Goal: Task Accomplishment & Management: Complete application form

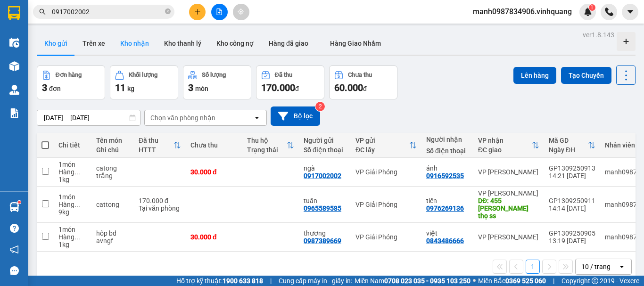
click at [126, 40] on button "Kho nhận" at bounding box center [135, 43] width 44 height 23
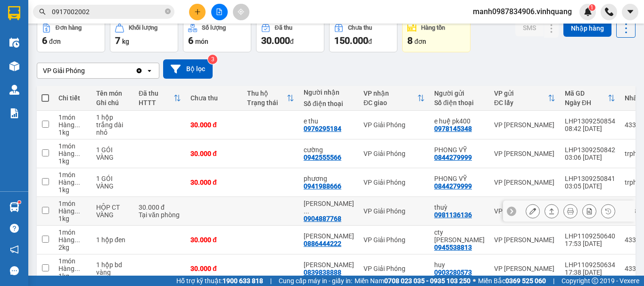
scroll to position [94, 0]
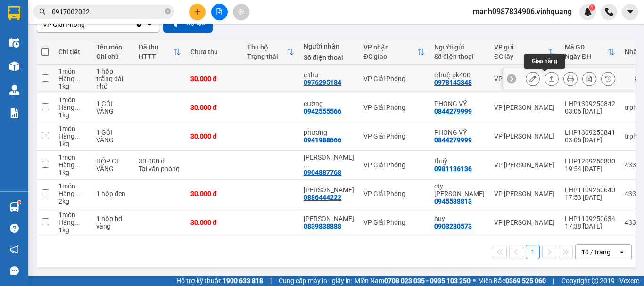
click at [549, 77] on icon at bounding box center [551, 79] width 5 height 6
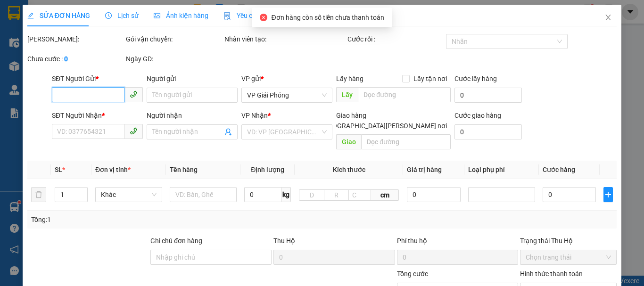
type input "0978145348"
type input "e huệ pk400"
type input "0976295184"
type input "e thu"
type input "30.000"
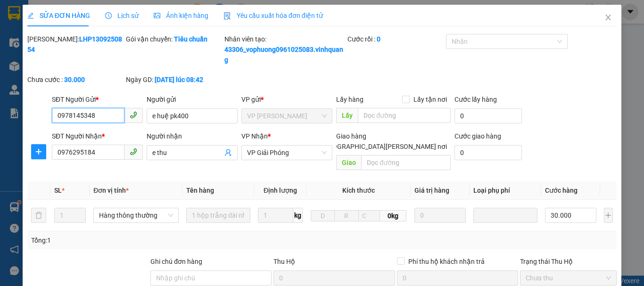
scroll to position [152, 0]
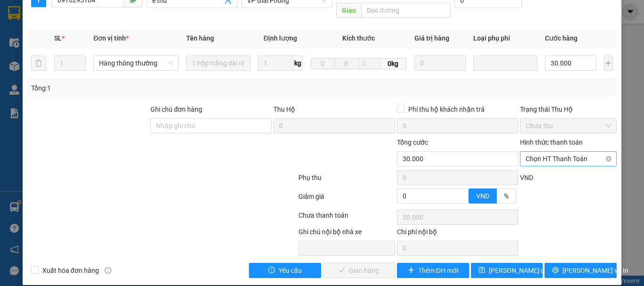
click at [557, 152] on span "Chọn HT Thanh Toán" at bounding box center [568, 159] width 85 height 14
click at [538, 168] on div "Tại văn phòng" at bounding box center [562, 167] width 84 height 10
type input "0"
click at [354, 265] on span "[PERSON_NAME] và Giao hàng" at bounding box center [404, 270] width 127 height 10
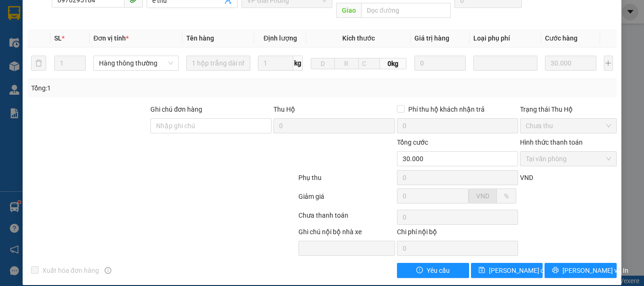
scroll to position [0, 0]
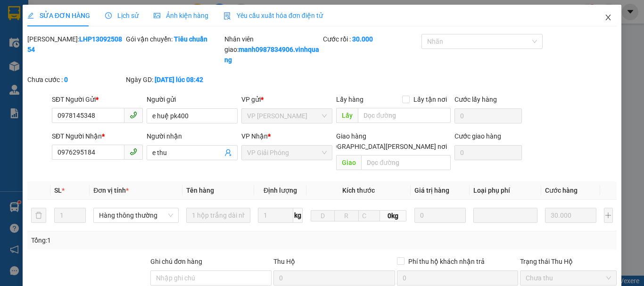
click at [604, 17] on icon "close" at bounding box center [608, 18] width 8 height 8
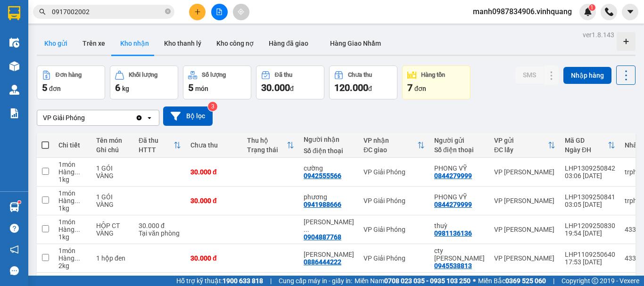
click at [38, 43] on button "Kho gửi" at bounding box center [56, 43] width 38 height 23
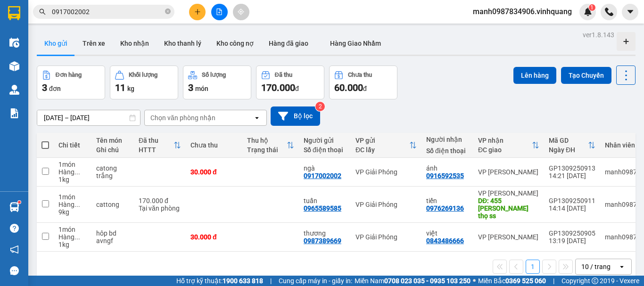
click at [197, 10] on icon "plus" at bounding box center [197, 11] width 7 height 7
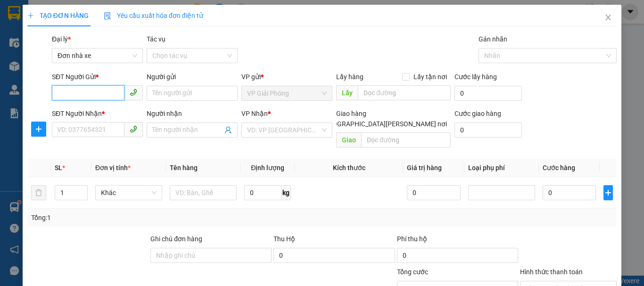
click at [82, 91] on input "SĐT Người Gửi *" at bounding box center [88, 92] width 73 height 15
type input "0843999555"
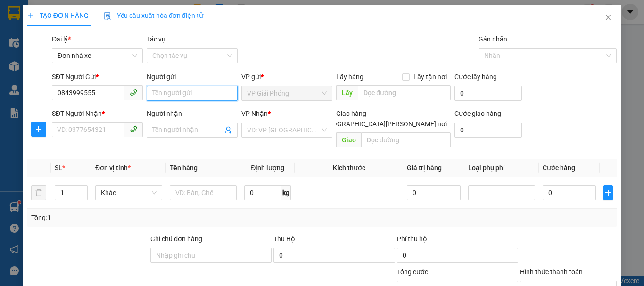
drag, startPoint x: 187, startPoint y: 93, endPoint x: 191, endPoint y: 92, distance: 4.7
click at [188, 93] on input "Người gửi" at bounding box center [192, 93] width 91 height 15
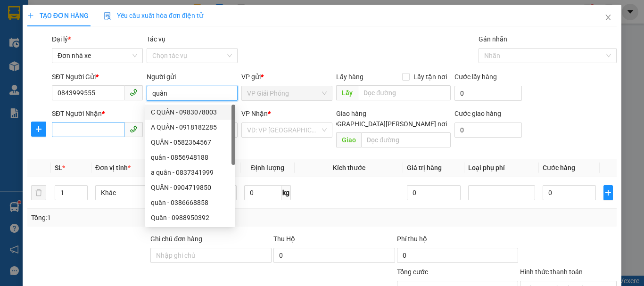
type input "quân"
drag, startPoint x: 83, startPoint y: 128, endPoint x: 90, endPoint y: 127, distance: 6.2
click at [85, 128] on input "SĐT Người Nhận *" at bounding box center [88, 129] width 73 height 15
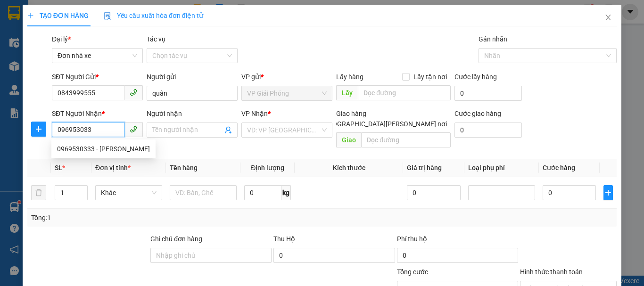
type input "0969530333"
click at [83, 149] on div "0969530333 - công phương" at bounding box center [103, 149] width 93 height 10
type input "công phương"
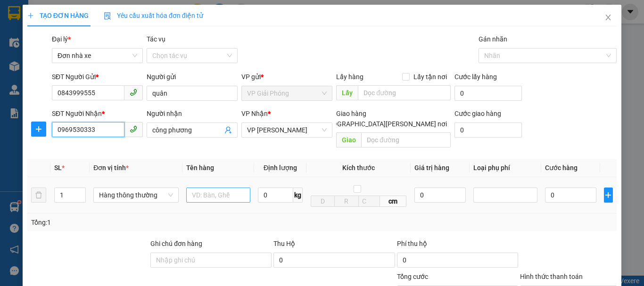
type input "0969530333"
click at [211, 190] on input "text" at bounding box center [218, 195] width 64 height 15
type input "boc vang bd dễ voẽ"
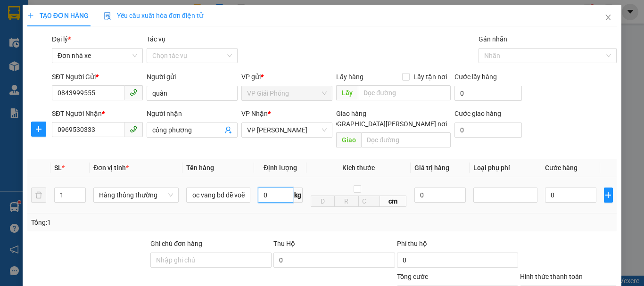
click at [273, 188] on input "0" at bounding box center [275, 195] width 35 height 15
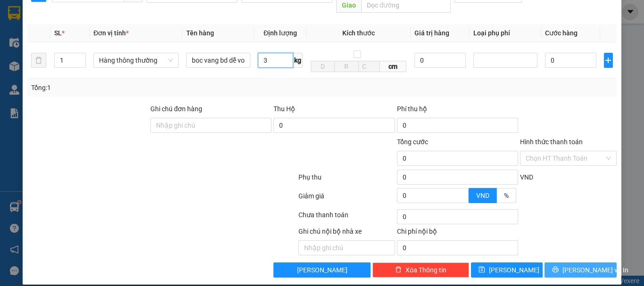
type input "3"
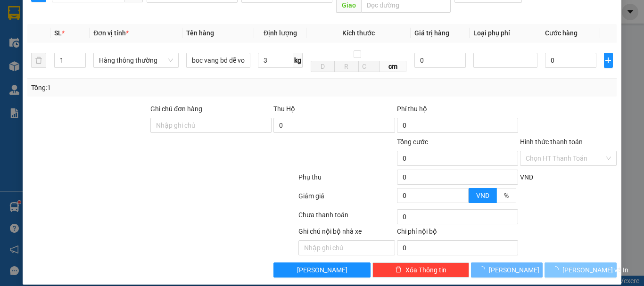
click at [575, 265] on span "[PERSON_NAME] và In" at bounding box center [595, 270] width 66 height 10
type input "30.000"
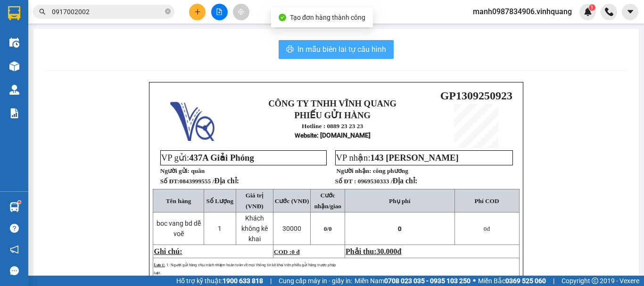
click at [331, 42] on button "In mẫu biên lai tự cấu hình" at bounding box center [336, 49] width 115 height 19
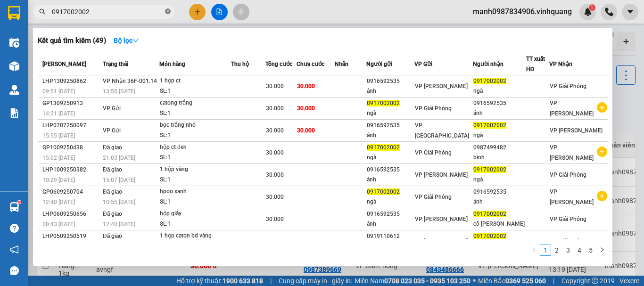
click at [170, 11] on icon "close-circle" at bounding box center [168, 11] width 6 height 6
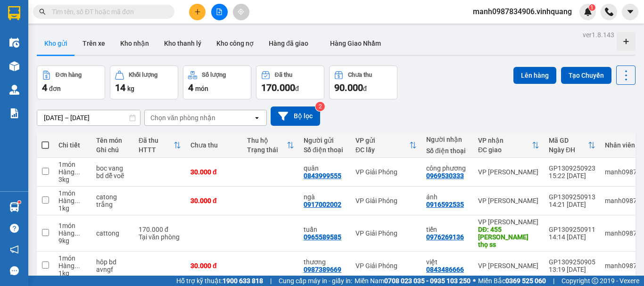
click at [59, 43] on button "Kho gửi" at bounding box center [56, 43] width 38 height 23
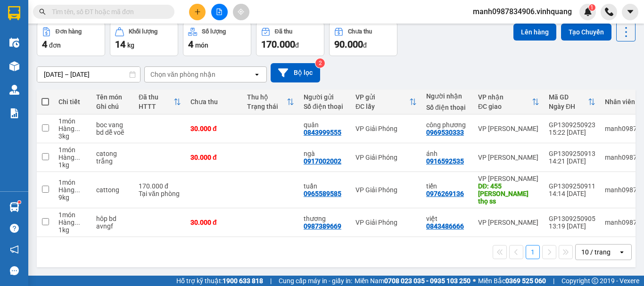
click at [44, 98] on span at bounding box center [45, 102] width 8 height 8
click at [45, 97] on input "checkbox" at bounding box center [45, 97] width 0 height 0
checkbox input "true"
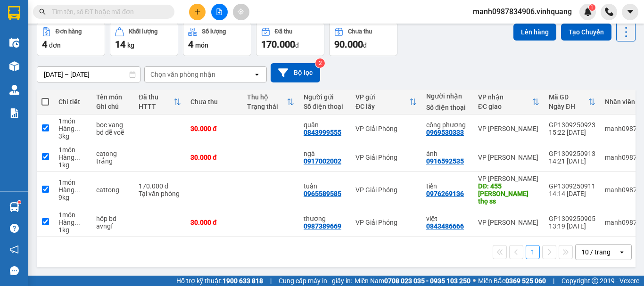
checkbox input "true"
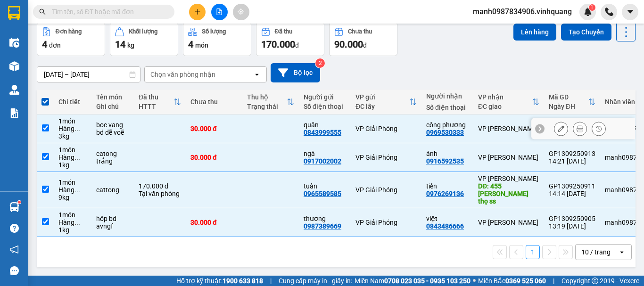
click at [46, 124] on input "checkbox" at bounding box center [45, 127] width 7 height 7
checkbox input "false"
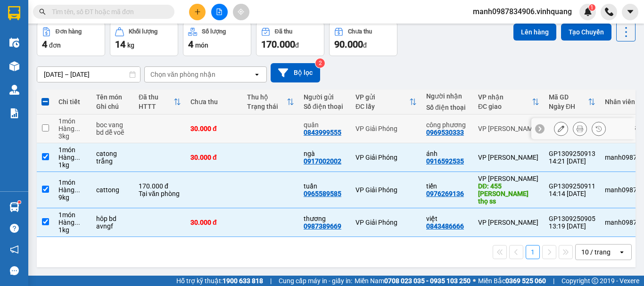
scroll to position [0, 0]
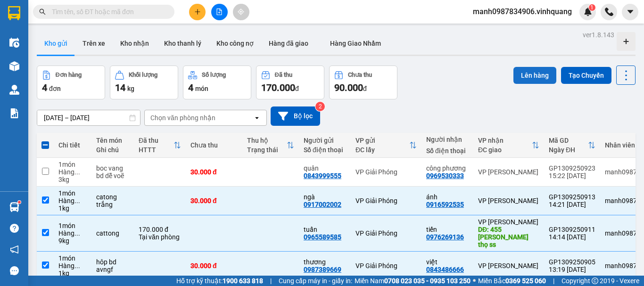
click at [515, 77] on button "Lên hàng" at bounding box center [534, 75] width 43 height 17
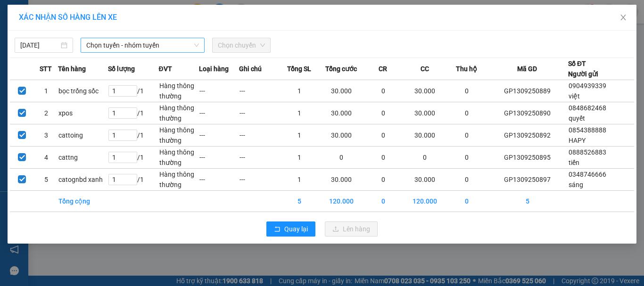
click at [156, 39] on span "Chọn tuyến - nhóm tuyến" at bounding box center [142, 45] width 113 height 14
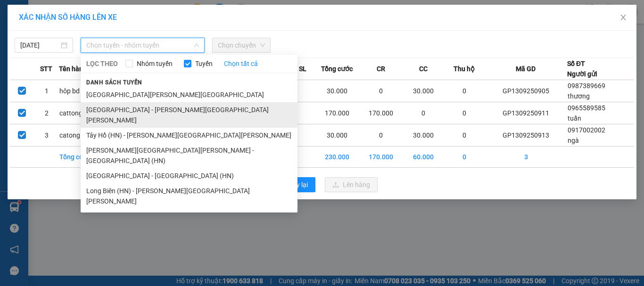
drag, startPoint x: 109, startPoint y: 108, endPoint x: 165, endPoint y: 92, distance: 58.0
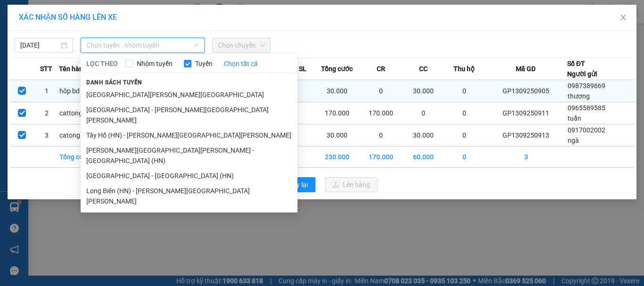
click at [110, 108] on li "[GEOGRAPHIC_DATA] - [GEOGRAPHIC_DATA]" at bounding box center [189, 114] width 217 height 25
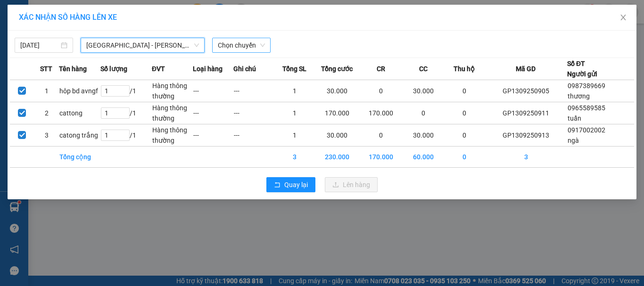
click at [243, 48] on span "Chọn chuyến" at bounding box center [241, 45] width 47 height 14
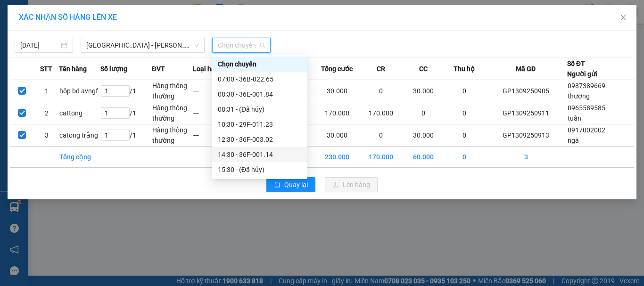
click at [255, 151] on div "14:30 - 36F-001.14" at bounding box center [260, 154] width 84 height 10
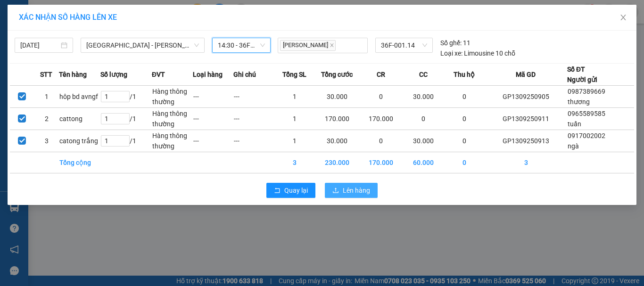
click at [361, 193] on span "Lên hàng" at bounding box center [356, 190] width 27 height 10
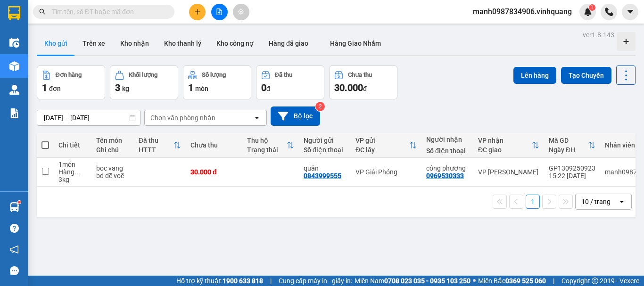
click at [199, 14] on icon "plus" at bounding box center [197, 11] width 7 height 7
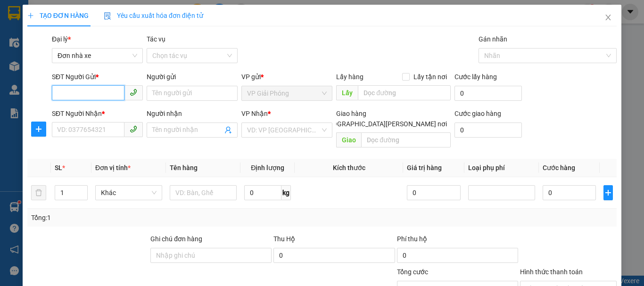
click at [71, 94] on input "SĐT Người Gửi *" at bounding box center [88, 92] width 73 height 15
type input "0839222222"
click at [77, 110] on div "0839222222 - 309 [GEOGRAPHIC_DATA]" at bounding box center [110, 112] width 106 height 10
type input "309 [GEOGRAPHIC_DATA]"
type input "0844776666"
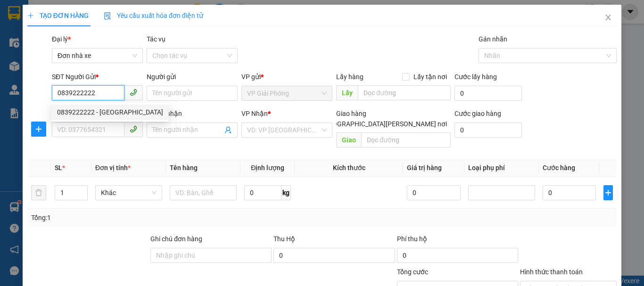
type input "DŨNG"
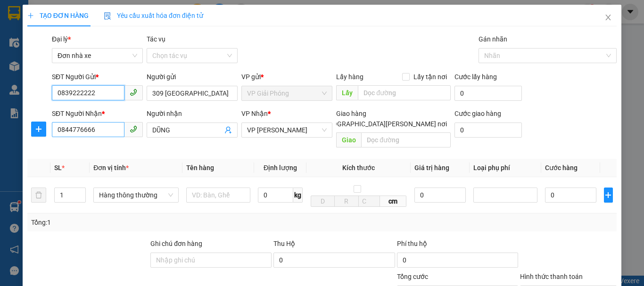
type input "0839222222"
drag, startPoint x: 91, startPoint y: 128, endPoint x: 4, endPoint y: 142, distance: 87.5
click at [4, 138] on div "TẠO ĐƠN HÀNG Yêu cầu xuất hóa đơn điện tử Transit Pickup Surcharge Ids Transit …" at bounding box center [322, 143] width 644 height 286
type input "0982797666"
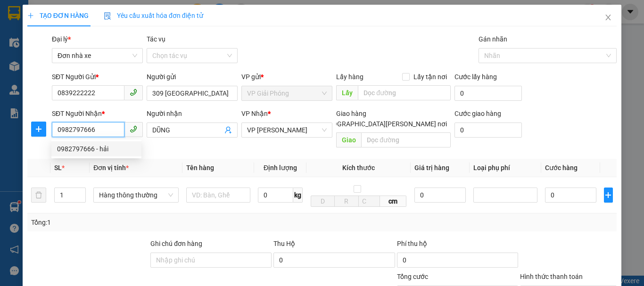
click at [81, 147] on div "0982797666 - hải" at bounding box center [96, 149] width 79 height 10
type input "hải"
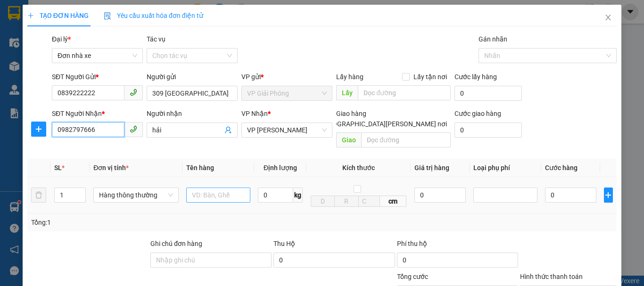
type input "0982797666"
click at [199, 188] on input "text" at bounding box center [218, 195] width 64 height 15
type input "cattongm bd vàng"
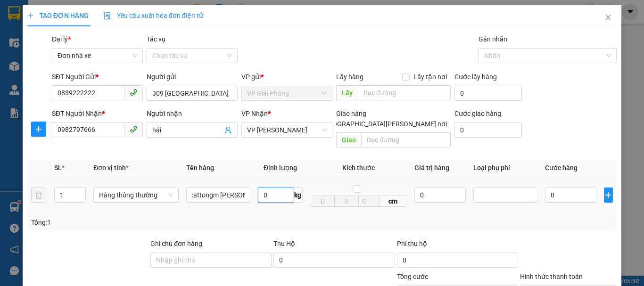
scroll to position [0, 0]
click at [276, 188] on input "0" at bounding box center [275, 195] width 35 height 15
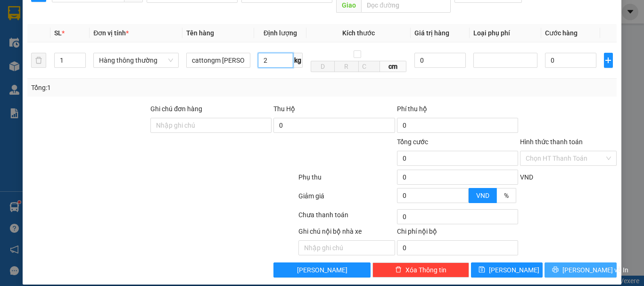
type input "2"
click at [578, 265] on span "[PERSON_NAME] và In" at bounding box center [595, 270] width 66 height 10
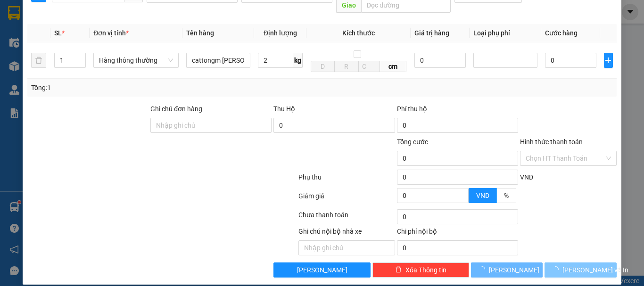
type input "30.000"
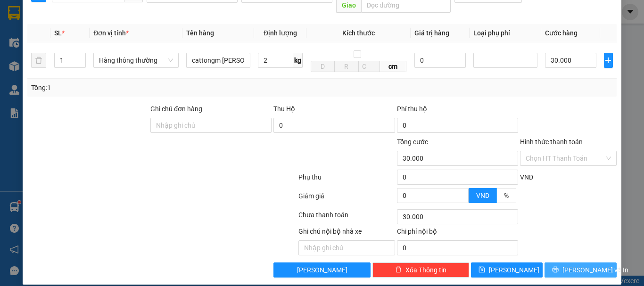
click at [588, 265] on span "[PERSON_NAME] và In" at bounding box center [595, 270] width 66 height 10
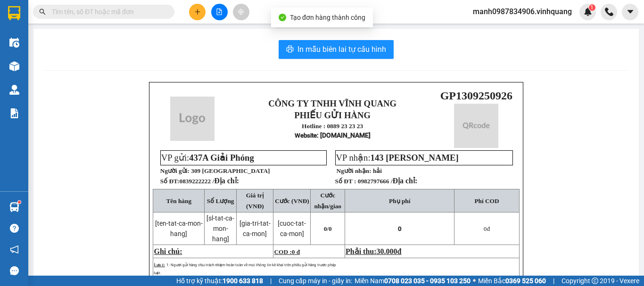
click at [588, 256] on div "CÔNG TY TNHH VĨNH QUANG PHIẾU GỬI HÀNG Hotline : 0889 23 23 23 Website : xevinh…" at bounding box center [336, 250] width 583 height 337
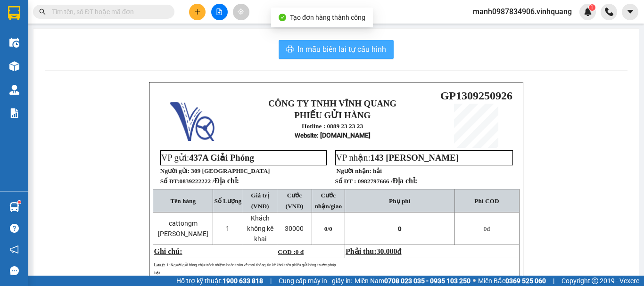
click at [328, 43] on span "In mẫu biên lai tự cấu hình" at bounding box center [341, 49] width 89 height 12
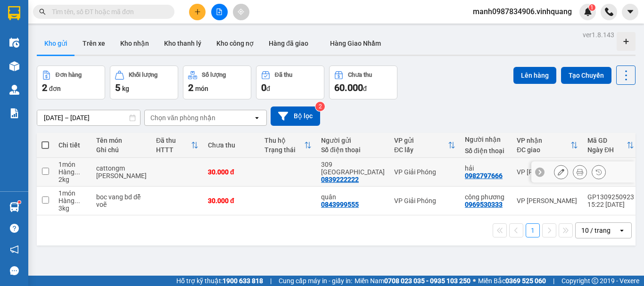
click at [325, 176] on div "0839222222" at bounding box center [340, 180] width 38 height 8
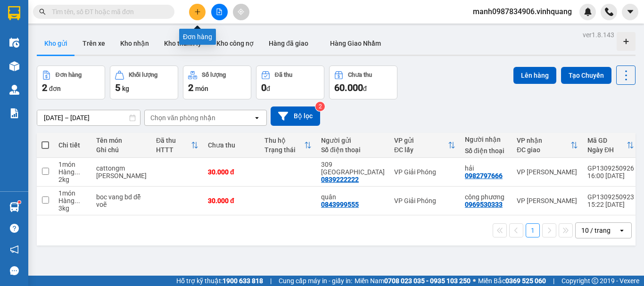
click at [198, 13] on icon "plus" at bounding box center [197, 11] width 7 height 7
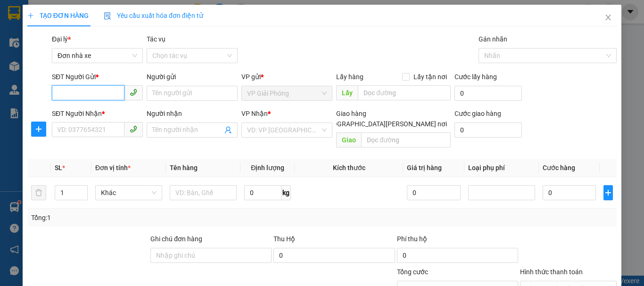
click at [74, 93] on input "SĐT Người Gửi *" at bounding box center [88, 92] width 73 height 15
paste input "0839222222"
type input "0839222222"
click at [76, 111] on div "0839222222 - 309 [GEOGRAPHIC_DATA]" at bounding box center [110, 112] width 106 height 10
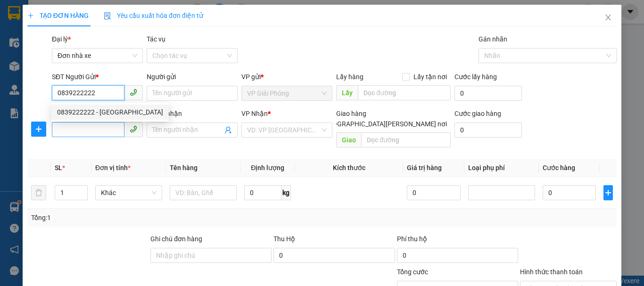
type input "309 [GEOGRAPHIC_DATA]"
type input "0982797666"
type input "hải"
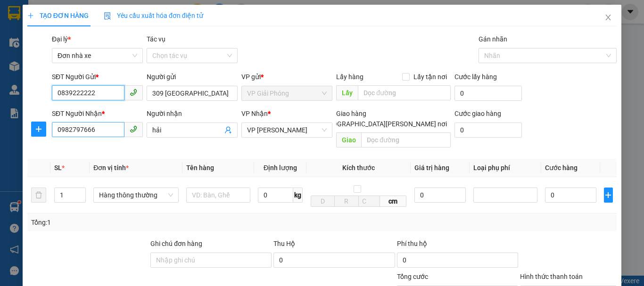
type input "0839222222"
drag, startPoint x: 97, startPoint y: 132, endPoint x: 0, endPoint y: 134, distance: 97.1
click at [2, 133] on div "TẠO ĐƠN HÀNG Yêu cầu xuất hóa đơn điện tử Transit Pickup Surcharge Ids Transit …" at bounding box center [322, 143] width 644 height 286
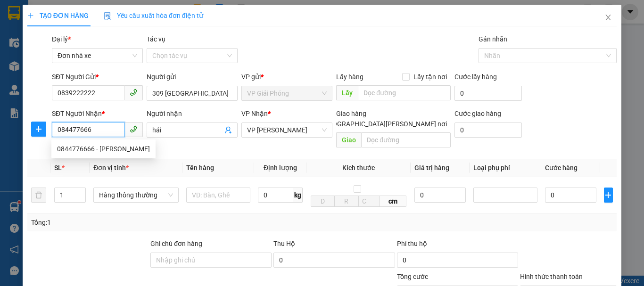
type input "0844776666"
click at [76, 149] on div "0844776666 - DŨNG" at bounding box center [103, 149] width 93 height 10
type input "DŨNG"
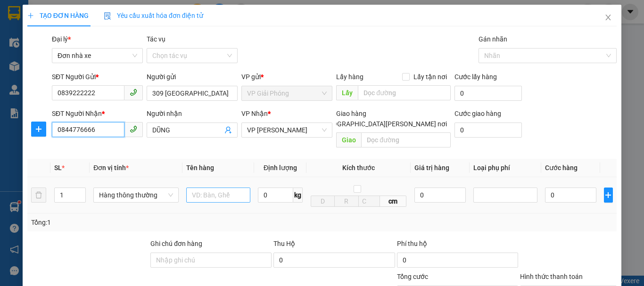
type input "0844776666"
click at [214, 188] on input "text" at bounding box center [218, 195] width 64 height 15
type input "cattong bd vàng"
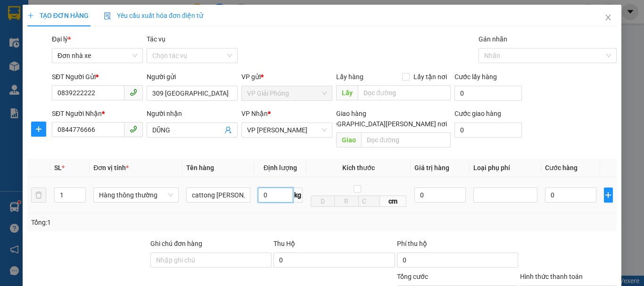
click at [272, 188] on input "0" at bounding box center [275, 195] width 35 height 15
type input "2"
type input "30.000"
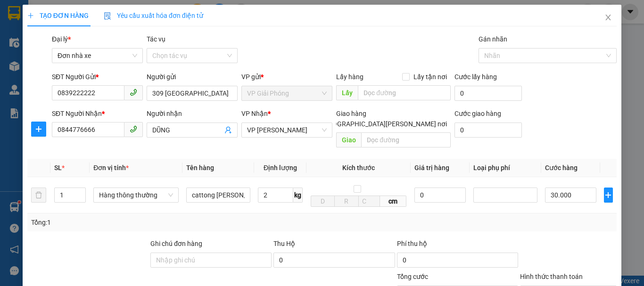
type input "30.000"
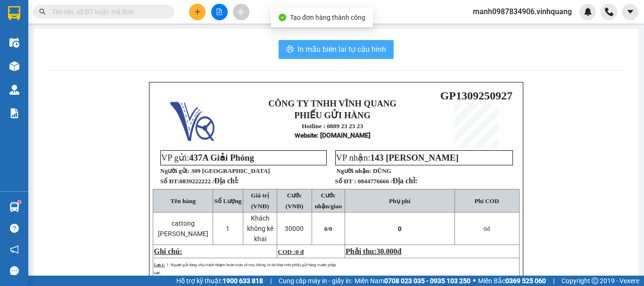
click at [329, 47] on span "In mẫu biên lai tự cấu hình" at bounding box center [341, 49] width 89 height 12
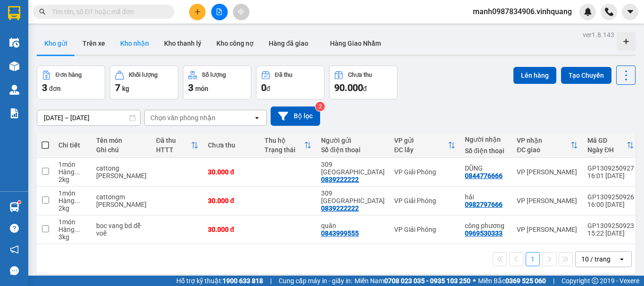
click at [135, 41] on button "Kho nhận" at bounding box center [135, 43] width 44 height 23
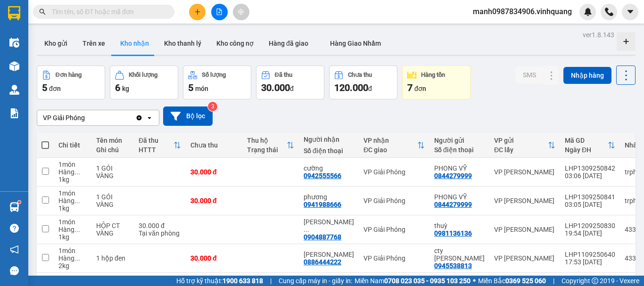
click at [455, 87] on div "7 đơn" at bounding box center [436, 87] width 58 height 13
click at [58, 45] on button "Kho gửi" at bounding box center [56, 43] width 38 height 23
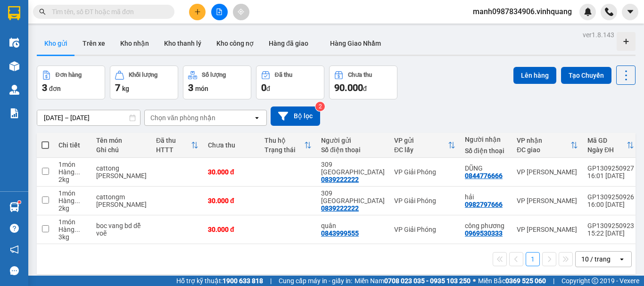
click at [199, 11] on icon "plus" at bounding box center [197, 11] width 7 height 7
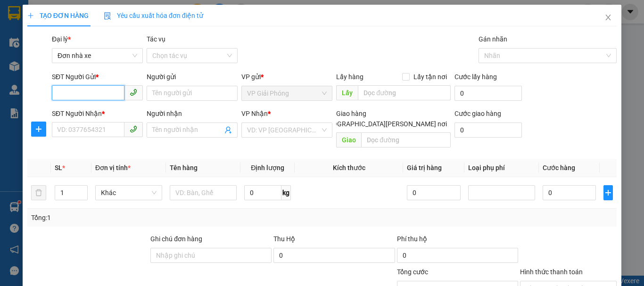
click at [71, 91] on input "SĐT Người Gửi *" at bounding box center [88, 92] width 73 height 15
type input "0941898666"
click at [80, 112] on div "0941898666 - [GEOGRAPHIC_DATA]" at bounding box center [110, 112] width 106 height 10
type input "huy"
type input "0816663636"
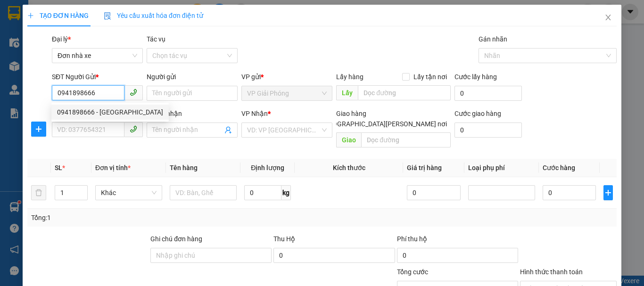
type input "công"
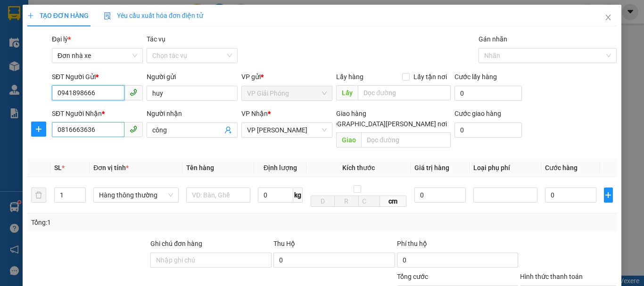
type input "0941898666"
drag, startPoint x: 99, startPoint y: 130, endPoint x: 15, endPoint y: 143, distance: 85.8
click at [16, 142] on div "TẠO ĐƠN HÀNG Yêu cầu xuất hóa đơn điện tử Transit Pickup Surcharge Ids Transit …" at bounding box center [322, 143] width 644 height 286
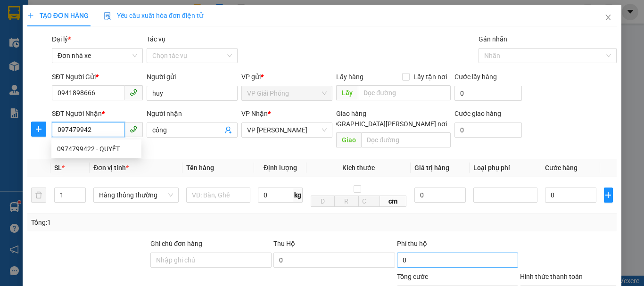
type input "0974799422"
click at [77, 149] on div "0974799422 - QUYẾT" at bounding box center [96, 149] width 79 height 10
type input "QUYẾT"
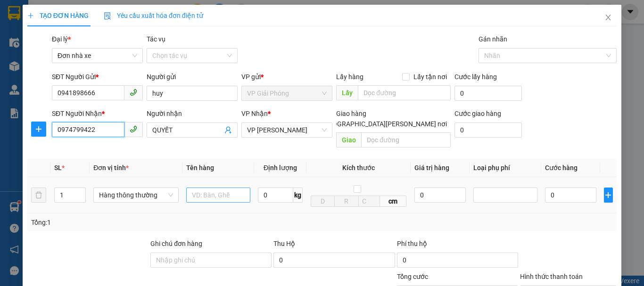
type input "0974799422"
click at [206, 192] on input "text" at bounding box center [218, 195] width 64 height 15
type input "cattong trắng"
click at [274, 188] on input "0" at bounding box center [275, 195] width 35 height 15
type input "2"
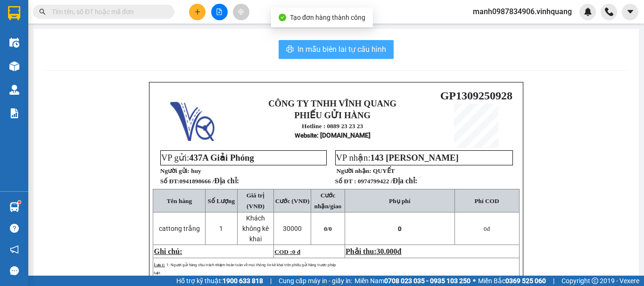
click at [339, 45] on span "In mẫu biên lai tự cấu hình" at bounding box center [341, 49] width 89 height 12
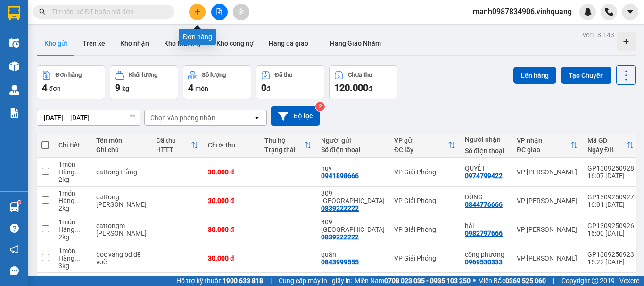
click at [197, 13] on icon "plus" at bounding box center [197, 11] width 7 height 7
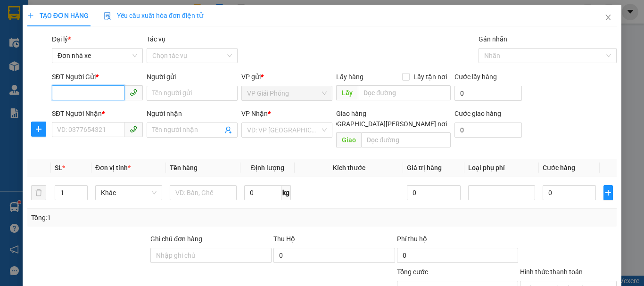
click at [72, 93] on input "SĐT Người Gửi *" at bounding box center [88, 92] width 73 height 15
type input "0936464161"
click at [103, 114] on div "0936464161 - đỗ anh quang" at bounding box center [103, 112] width 93 height 10
type input "[PERSON_NAME]"
type input "0904343402"
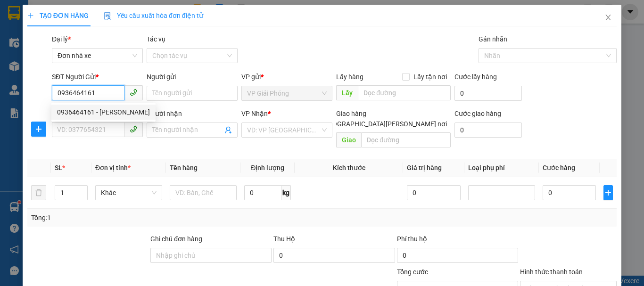
type input "hà dương"
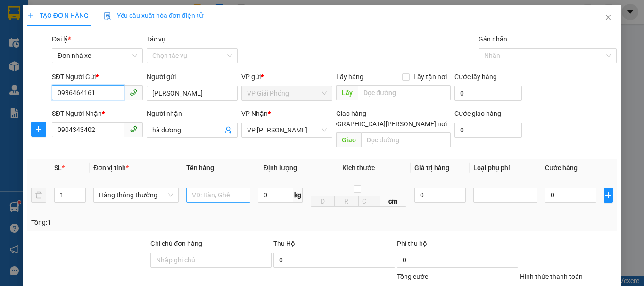
type input "0936464161"
click at [213, 188] on input "text" at bounding box center [218, 195] width 64 height 15
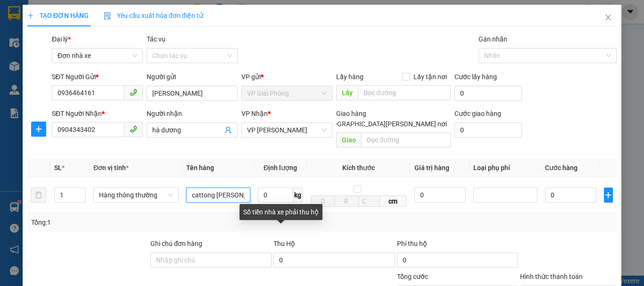
type input "cattong trang"
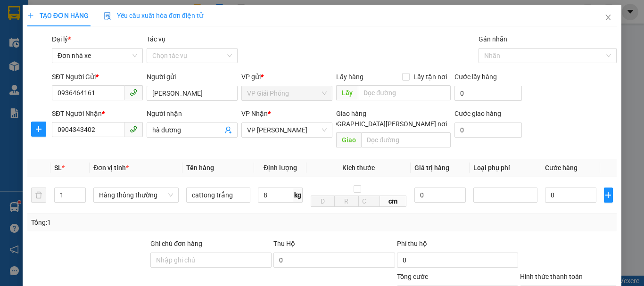
drag, startPoint x: 570, startPoint y: 258, endPoint x: 567, endPoint y: 246, distance: 12.2
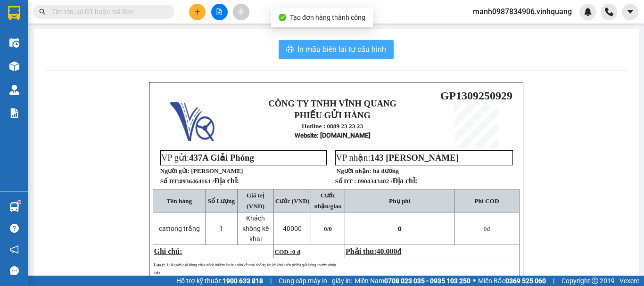
click at [338, 47] on span "In mẫu biên lai tự cấu hình" at bounding box center [341, 49] width 89 height 12
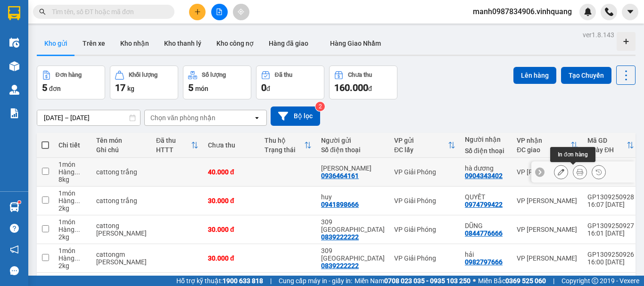
click at [577, 173] on icon at bounding box center [580, 172] width 7 height 7
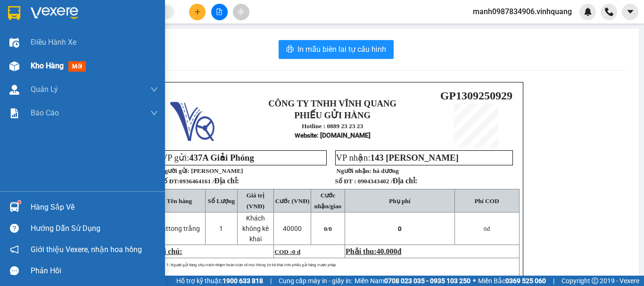
click at [31, 67] on span "Kho hàng" at bounding box center [47, 65] width 33 height 9
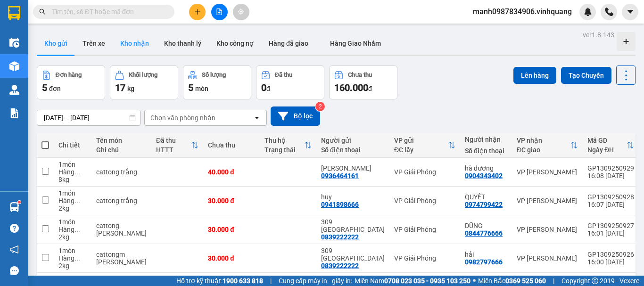
click at [140, 47] on button "Kho nhận" at bounding box center [135, 43] width 44 height 23
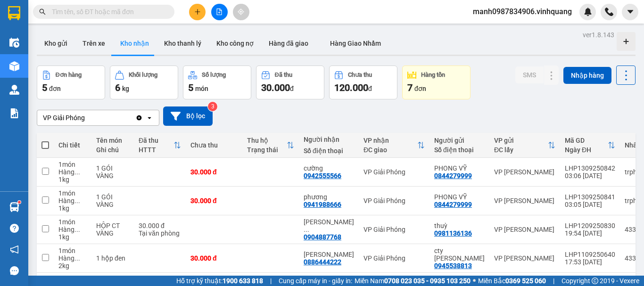
click at [438, 86] on div "7 đơn" at bounding box center [436, 87] width 58 height 13
click at [92, 46] on button "Trên xe" at bounding box center [94, 43] width 38 height 23
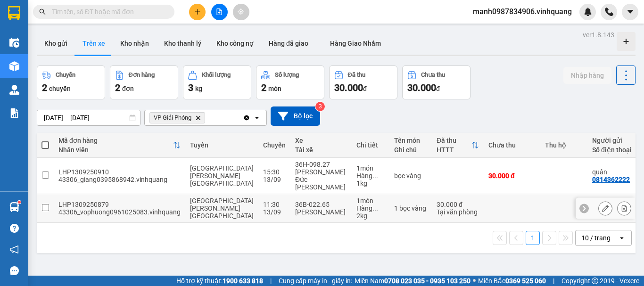
click at [42, 204] on input "checkbox" at bounding box center [45, 207] width 7 height 7
checkbox input "true"
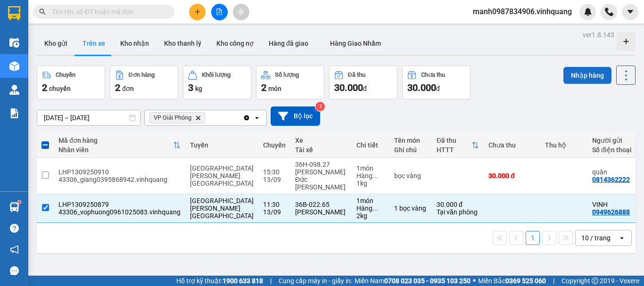
click at [578, 76] on button "Nhập hàng" at bounding box center [587, 75] width 48 height 17
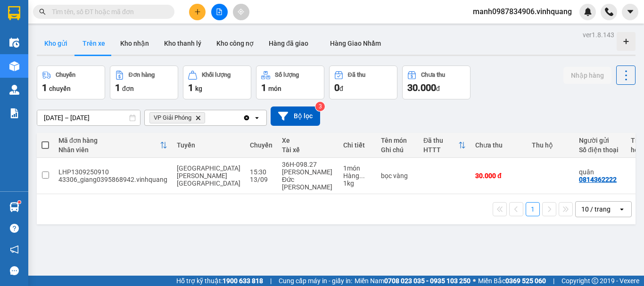
click at [49, 39] on button "Kho gửi" at bounding box center [56, 43] width 38 height 23
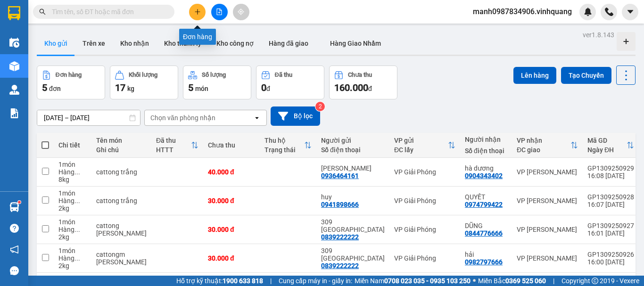
click at [195, 12] on icon "plus" at bounding box center [197, 11] width 7 height 7
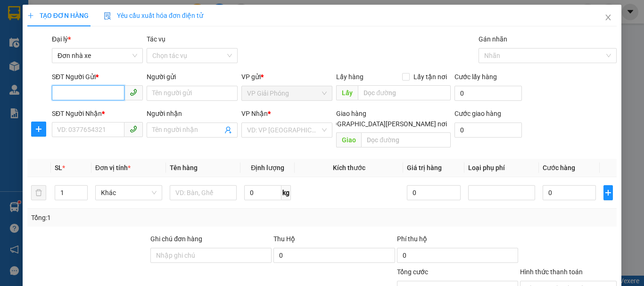
click at [74, 91] on input "SĐT Người Gửi *" at bounding box center [88, 92] width 73 height 15
type input "0936566234"
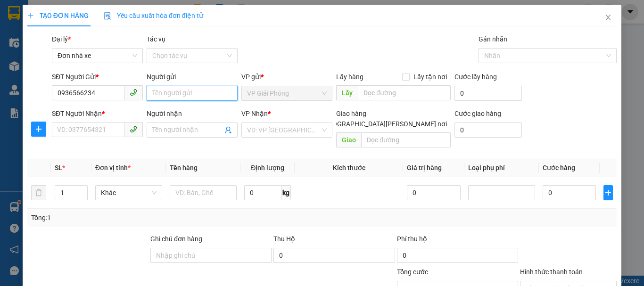
click at [187, 90] on input "Người gửi" at bounding box center [192, 93] width 91 height 15
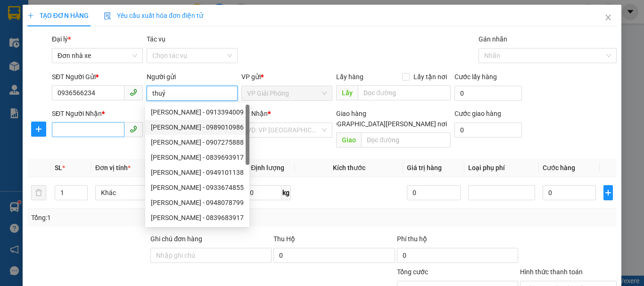
type input "thuỷ"
click at [93, 131] on input "SĐT Người Nhận *" at bounding box center [88, 129] width 73 height 15
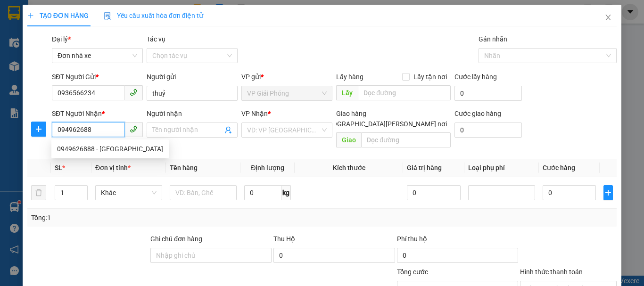
type input "0949626888"
click at [83, 146] on div "0949626888 - VINH" at bounding box center [110, 149] width 106 height 10
type input "VINH"
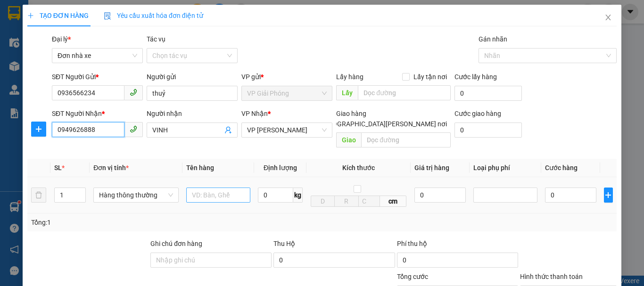
type input "0949626888"
click at [211, 188] on input "text" at bounding box center [218, 195] width 64 height 15
type input "cattong nilong"
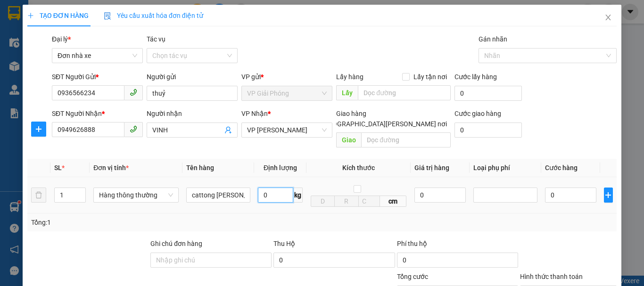
click at [265, 189] on input "0" at bounding box center [275, 195] width 35 height 15
type input "25"
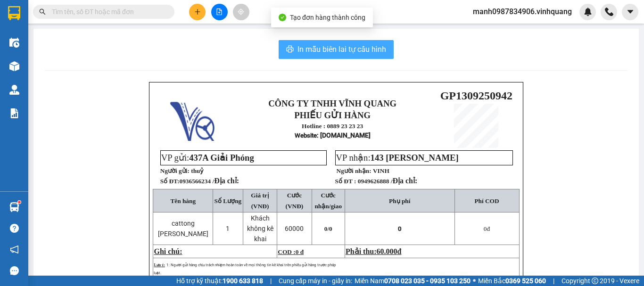
click at [338, 47] on span "In mẫu biên lai tự cấu hình" at bounding box center [341, 49] width 89 height 12
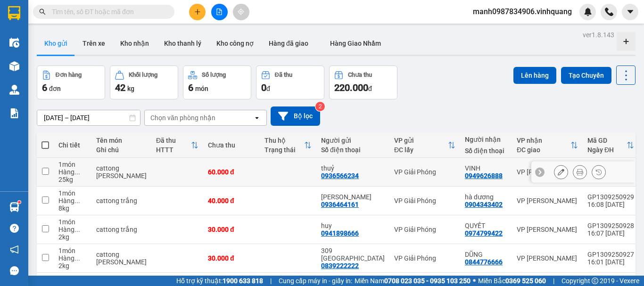
click at [465, 178] on div "0949626888" at bounding box center [484, 176] width 38 height 8
click at [465, 177] on div "0949626888" at bounding box center [484, 176] width 38 height 8
click at [116, 8] on input "text" at bounding box center [107, 12] width 111 height 10
drag, startPoint x: 78, startPoint y: 16, endPoint x: 66, endPoint y: 6, distance: 15.8
click at [66, 6] on span at bounding box center [103, 12] width 141 height 14
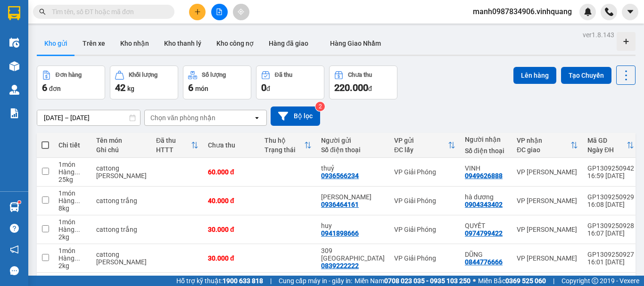
paste input "0949626888"
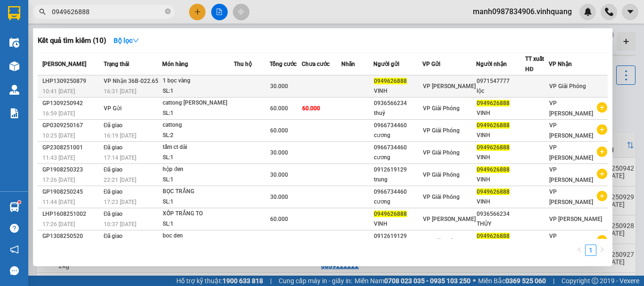
type input "0949626888"
click at [183, 79] on div "1 bọc vàng" at bounding box center [198, 81] width 71 height 10
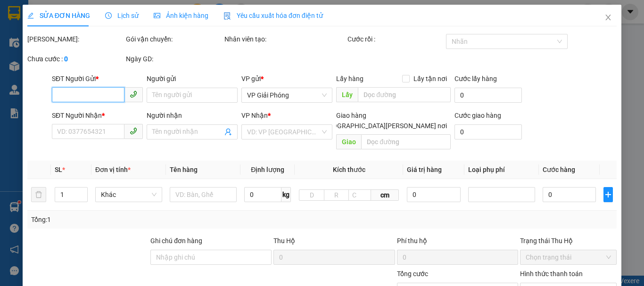
type input "0949626888"
type input "VINH"
type input "0971547777"
type input "lộc"
type input "30.000"
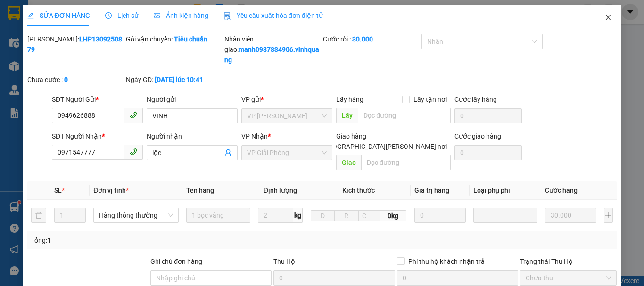
click at [604, 18] on icon "close" at bounding box center [608, 18] width 8 height 8
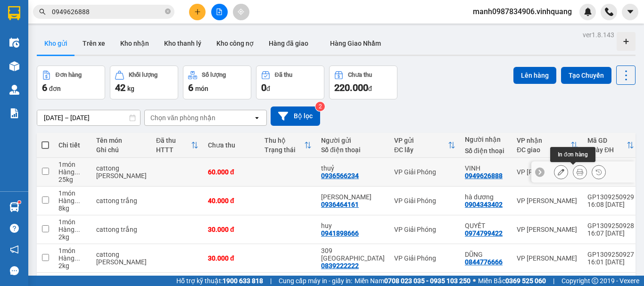
click at [577, 173] on icon at bounding box center [580, 172] width 7 height 7
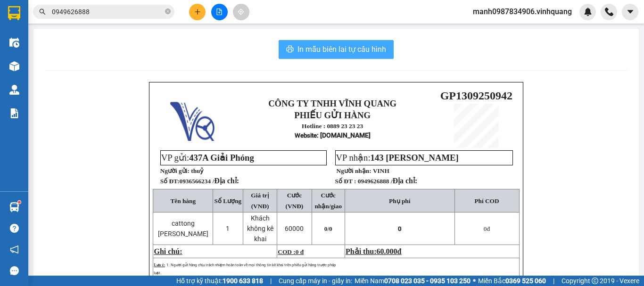
click at [327, 46] on span "In mẫu biên lai tự cấu hình" at bounding box center [341, 49] width 89 height 12
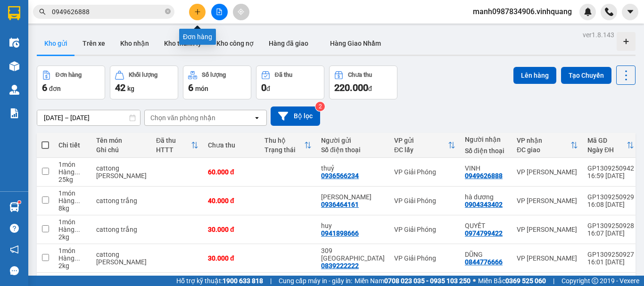
click at [196, 13] on icon "plus" at bounding box center [197, 11] width 7 height 7
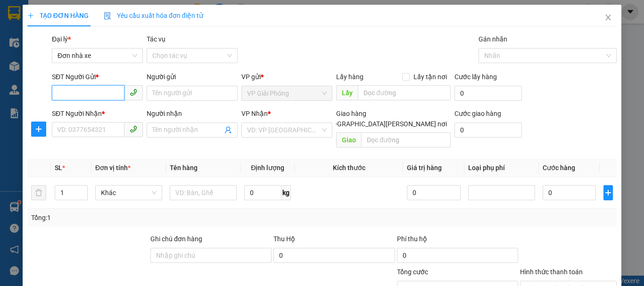
click at [73, 91] on input "SĐT Người Gửi *" at bounding box center [88, 92] width 73 height 15
click at [83, 94] on input "SĐT Người Gửi *" at bounding box center [88, 92] width 73 height 15
type input "0986952998"
drag, startPoint x: 126, startPoint y: 107, endPoint x: 121, endPoint y: 111, distance: 6.5
click at [122, 110] on div "0986952998 - nhật quang" at bounding box center [103, 112] width 93 height 10
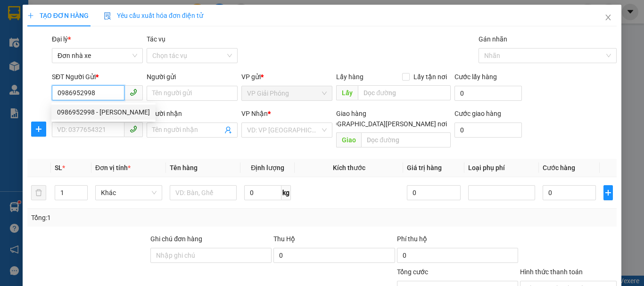
type input "[PERSON_NAME]"
type input "0943077559"
type input "ĐỨC HOÀ"
type input "1"
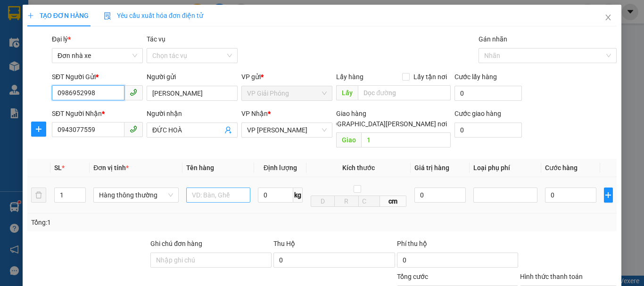
type input "0986952998"
click at [209, 188] on input "text" at bounding box center [218, 195] width 64 height 15
type input "cattong"
click at [273, 188] on input "0" at bounding box center [275, 195] width 35 height 15
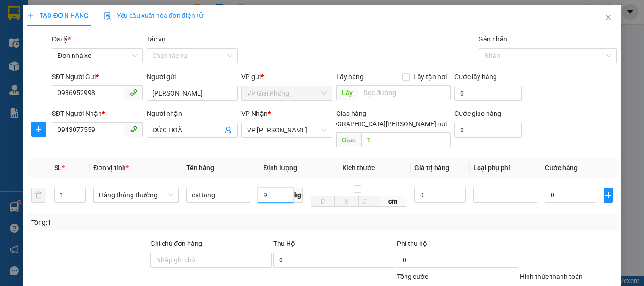
type input "9"
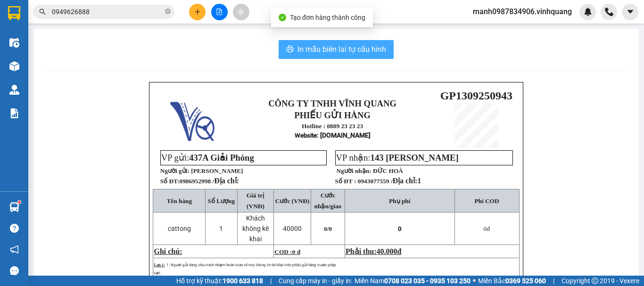
click at [339, 47] on span "In mẫu biên lai tự cấu hình" at bounding box center [341, 49] width 89 height 12
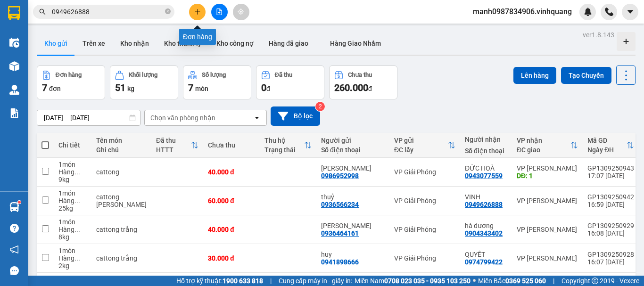
click at [193, 14] on button at bounding box center [197, 12] width 17 height 17
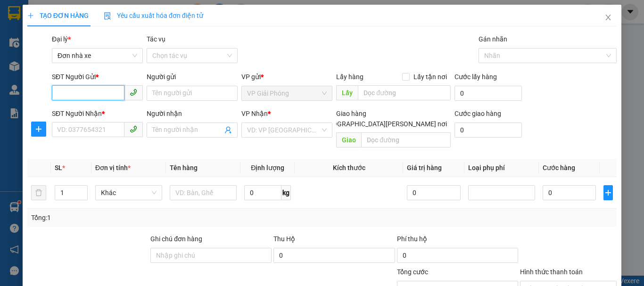
click at [85, 94] on input "SĐT Người Gửi *" at bounding box center [88, 92] width 73 height 15
type input "0979656298"
click at [89, 114] on div "0979656298 - phố" at bounding box center [96, 112] width 79 height 10
type input "phố"
type input "0849006789"
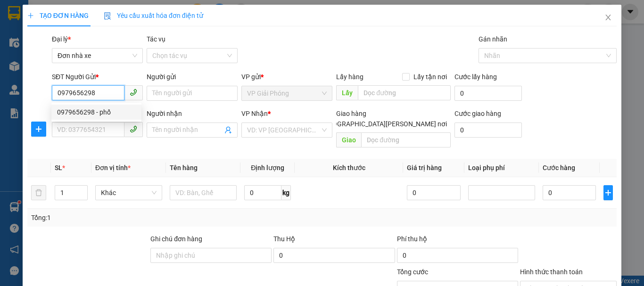
type input "hùng"
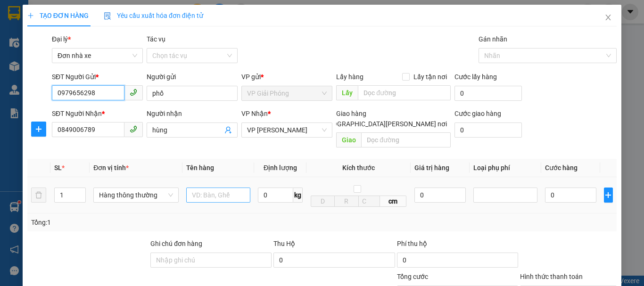
type input "0979656298"
click at [210, 188] on input "text" at bounding box center [218, 195] width 64 height 15
type input "cattognbdf"
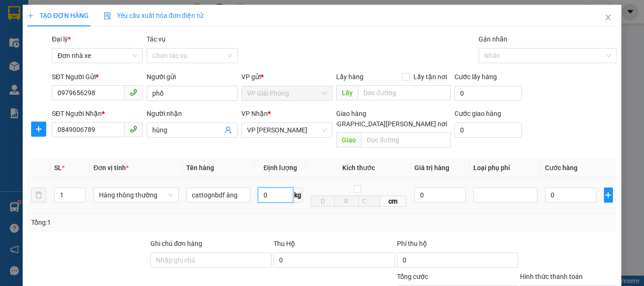
click at [273, 188] on input "0" at bounding box center [275, 195] width 35 height 15
drag, startPoint x: 593, startPoint y: 261, endPoint x: 514, endPoint y: 135, distance: 148.5
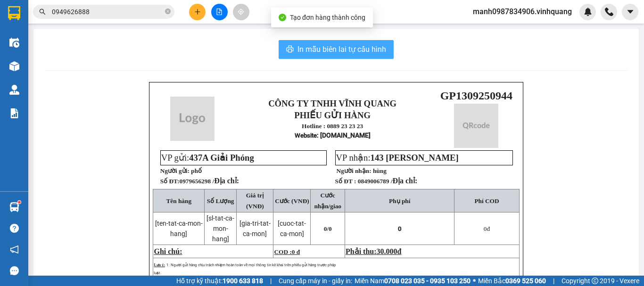
click at [330, 42] on button "In mẫu biên lai tự cấu hình" at bounding box center [336, 49] width 115 height 19
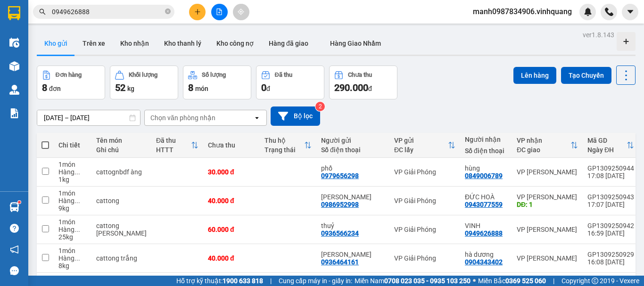
click at [199, 13] on icon "plus" at bounding box center [197, 11] width 7 height 7
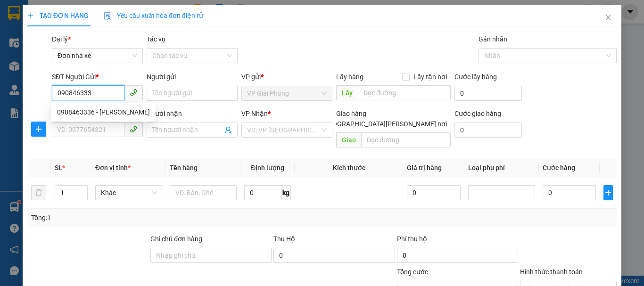
type input "0908463336"
click at [74, 115] on div "0908463336 - hiếu" at bounding box center [103, 112] width 93 height 10
type input "hiếu"
type input "0974902179"
type input "tiến lực"
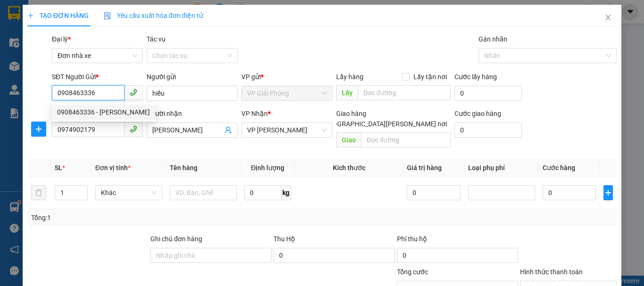
drag, startPoint x: 87, startPoint y: 111, endPoint x: 96, endPoint y: 118, distance: 11.7
click at [88, 111] on div "0908463336 - hiếu" at bounding box center [103, 112] width 93 height 10
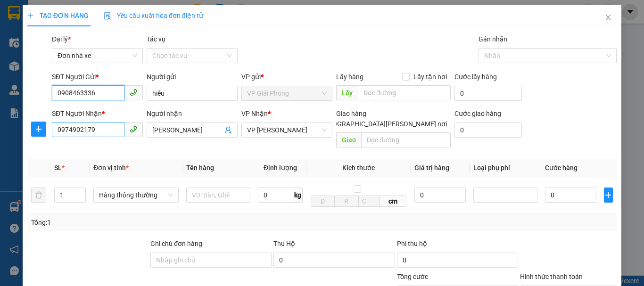
type input "0908463336"
drag, startPoint x: 100, startPoint y: 129, endPoint x: 8, endPoint y: 169, distance: 101.2
click at [0, 161] on div "TẠO ĐƠN HÀNG Yêu cầu xuất hóa đơn điện tử Transit Pickup Surcharge Ids Transit …" at bounding box center [322, 143] width 644 height 286
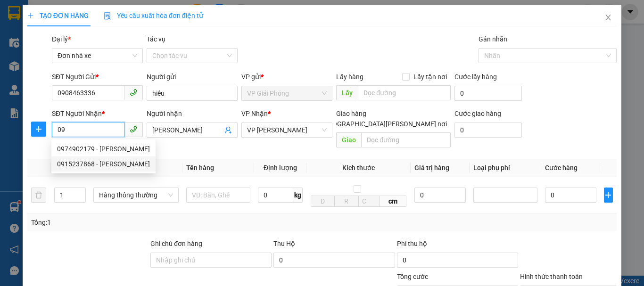
click at [84, 164] on div "0915237868 - ngọc hân" at bounding box center [103, 164] width 93 height 10
type input "0915237868"
type input "[PERSON_NAME]"
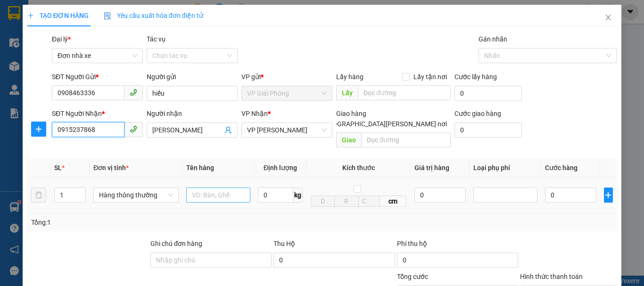
type input "0915237868"
click at [221, 188] on input "text" at bounding box center [218, 195] width 64 height 15
type input "hpo bd vàng dữ vưo"
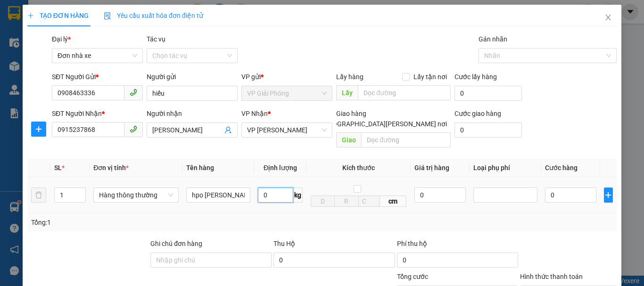
click at [277, 188] on input "0" at bounding box center [275, 195] width 35 height 15
type input "5"
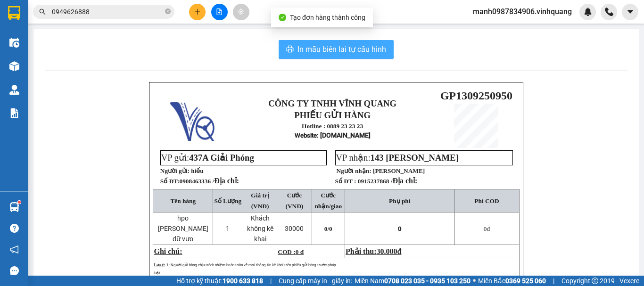
drag, startPoint x: 341, startPoint y: 49, endPoint x: 344, endPoint y: 134, distance: 85.4
click at [341, 49] on span "In mẫu biên lai tự cấu hình" at bounding box center [341, 49] width 89 height 12
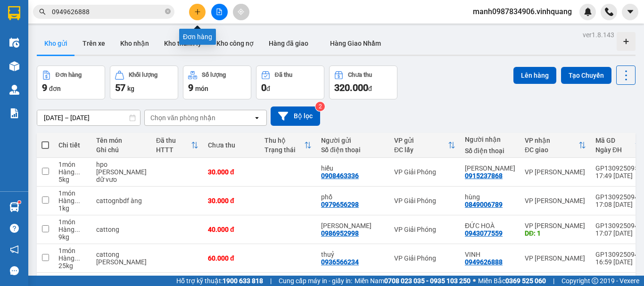
click at [196, 12] on icon "plus" at bounding box center [197, 11] width 5 height 0
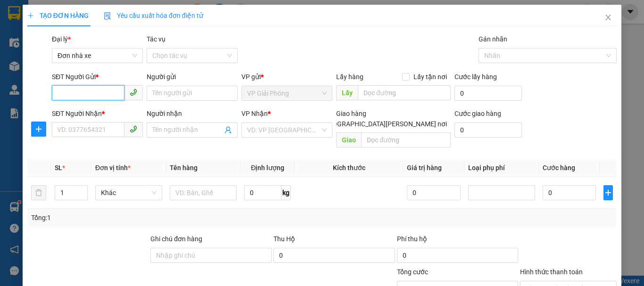
click at [78, 93] on input "SĐT Người Gửi *" at bounding box center [88, 92] width 73 height 15
click at [79, 91] on input "SĐT Người Gửi *" at bounding box center [88, 92] width 73 height 15
click at [86, 113] on div "0986952998 - nhật quang" at bounding box center [103, 112] width 93 height 10
type input "0986952998"
type input "[PERSON_NAME]"
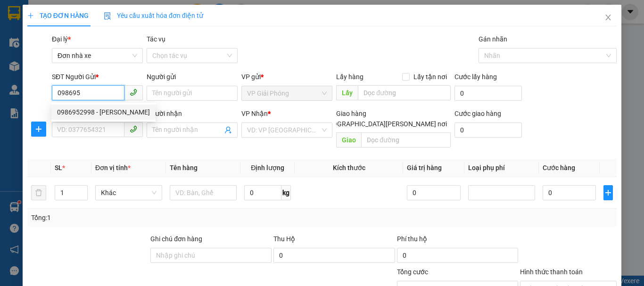
type input "0943077559"
type input "ĐỨC HOÀ"
type input "1"
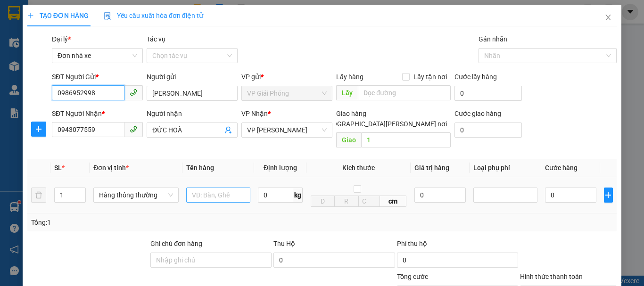
type input "0986952998"
click at [216, 188] on input "text" at bounding box center [218, 195] width 64 height 15
type input "catotggng"
click at [273, 188] on input "0" at bounding box center [275, 195] width 35 height 15
type input "15"
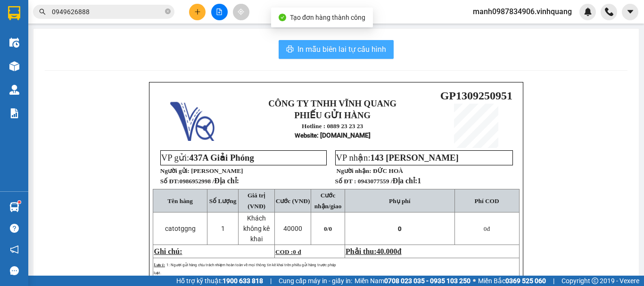
click at [334, 48] on span "In mẫu biên lai tự cấu hình" at bounding box center [341, 49] width 89 height 12
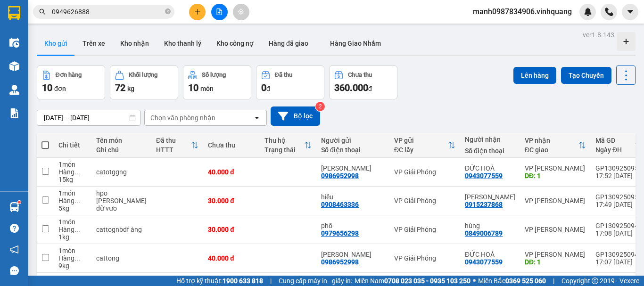
click at [198, 17] on button at bounding box center [197, 12] width 17 height 17
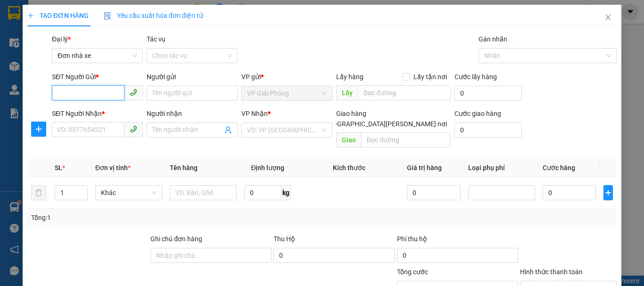
drag, startPoint x: 88, startPoint y: 93, endPoint x: 97, endPoint y: 92, distance: 9.5
click at [96, 92] on input "SĐT Người Gửi *" at bounding box center [88, 92] width 73 height 15
click at [74, 92] on input "09811142178" at bounding box center [88, 92] width 73 height 15
type input "0981142178"
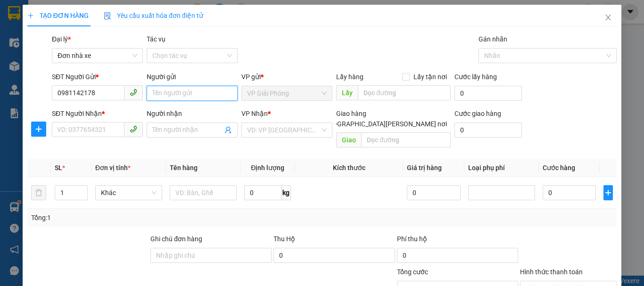
click at [184, 94] on input "Người gửi" at bounding box center [192, 93] width 91 height 15
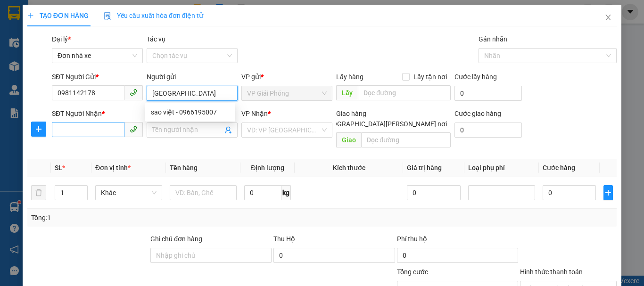
type input "[GEOGRAPHIC_DATA]"
click at [82, 129] on input "SĐT Người Nhận *" at bounding box center [88, 129] width 73 height 15
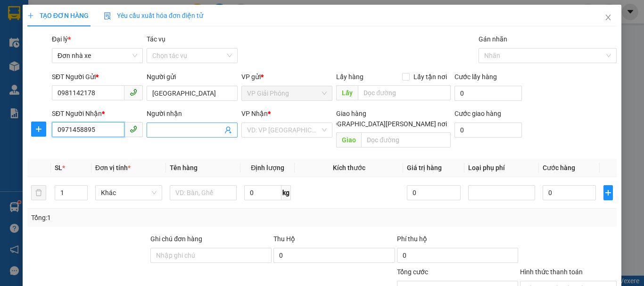
type input "0971458895"
click at [181, 130] on input "Người nhận" at bounding box center [187, 130] width 70 height 10
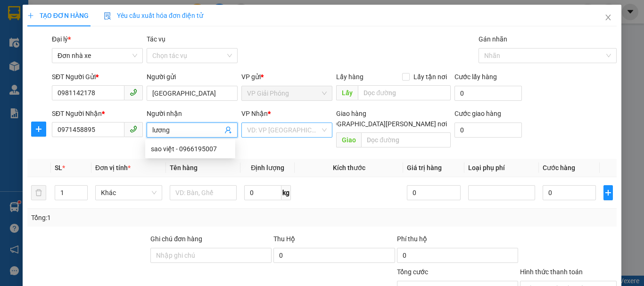
type input "lương"
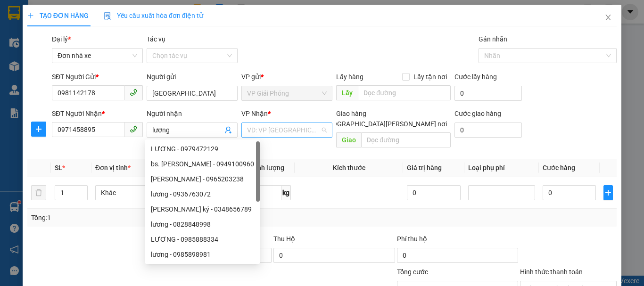
drag, startPoint x: 281, startPoint y: 130, endPoint x: 292, endPoint y: 169, distance: 40.9
click at [281, 130] on input "search" at bounding box center [283, 130] width 73 height 14
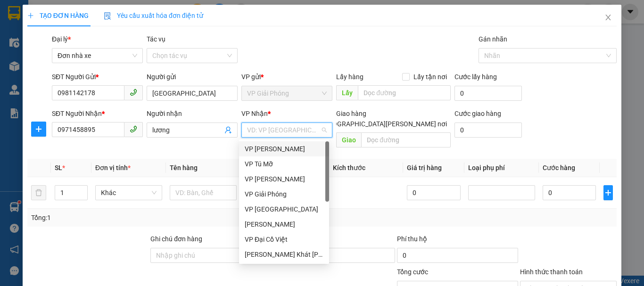
click at [291, 148] on div "VP [PERSON_NAME]" at bounding box center [284, 149] width 79 height 10
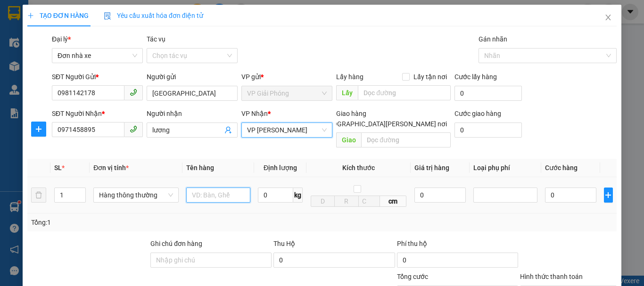
drag, startPoint x: 219, startPoint y: 181, endPoint x: 227, endPoint y: 175, distance: 9.5
click at [220, 188] on input "text" at bounding box center [218, 195] width 64 height 15
type input "boc den bd agf"
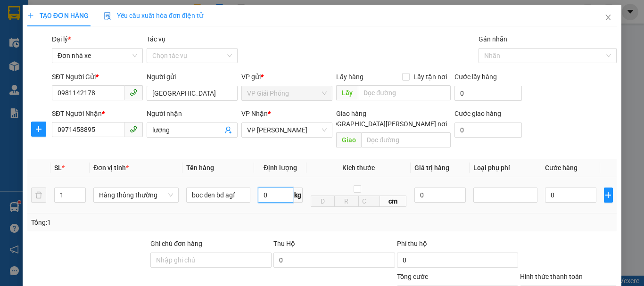
click at [273, 188] on input "0" at bounding box center [275, 195] width 35 height 15
type input "05"
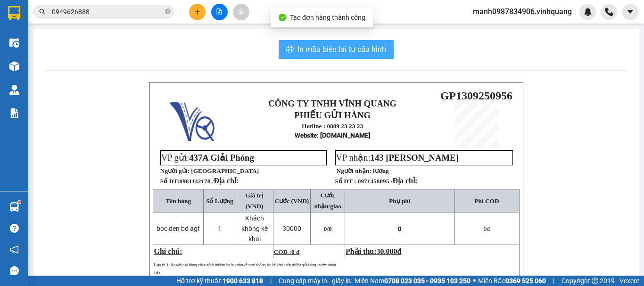
click at [310, 51] on span "In mẫu biên lai tự cấu hình" at bounding box center [341, 49] width 89 height 12
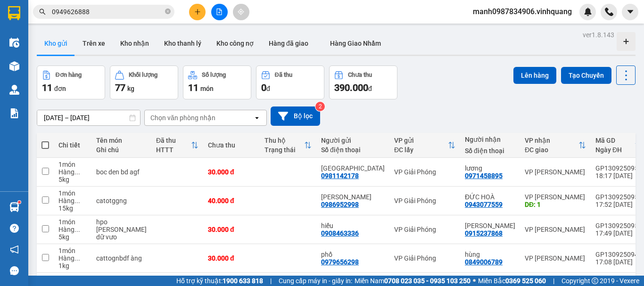
click at [165, 10] on span "0949626888" at bounding box center [103, 12] width 141 height 14
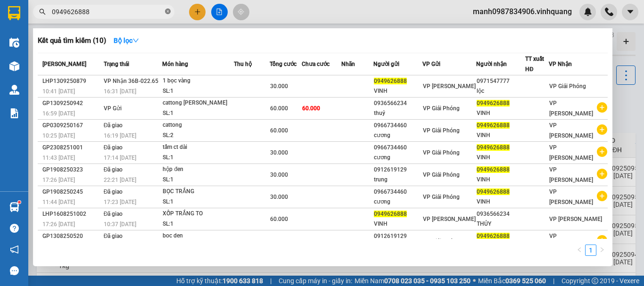
click at [165, 14] on icon "close-circle" at bounding box center [168, 11] width 6 height 6
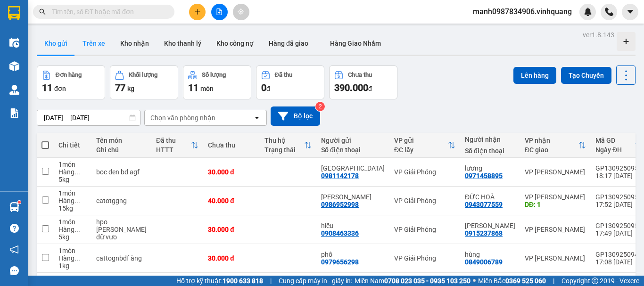
click at [96, 45] on button "Trên xe" at bounding box center [94, 43] width 38 height 23
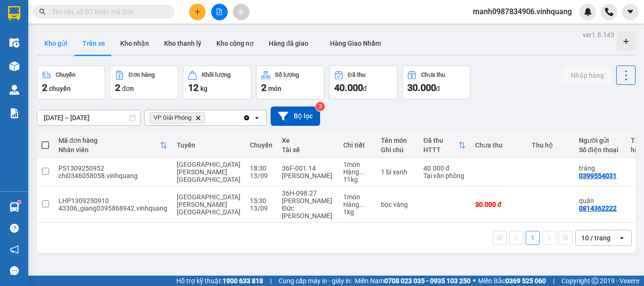
drag, startPoint x: 58, startPoint y: 41, endPoint x: 68, endPoint y: 40, distance: 10.4
click at [58, 41] on button "Kho gửi" at bounding box center [56, 43] width 38 height 23
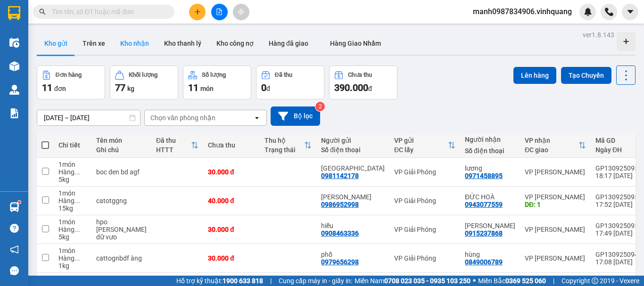
click at [138, 45] on button "Kho nhận" at bounding box center [135, 43] width 44 height 23
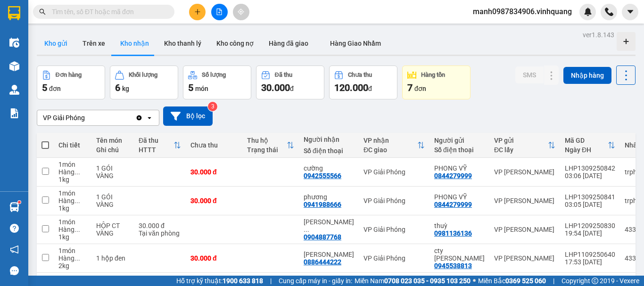
click at [55, 43] on button "Kho gửi" at bounding box center [56, 43] width 38 height 23
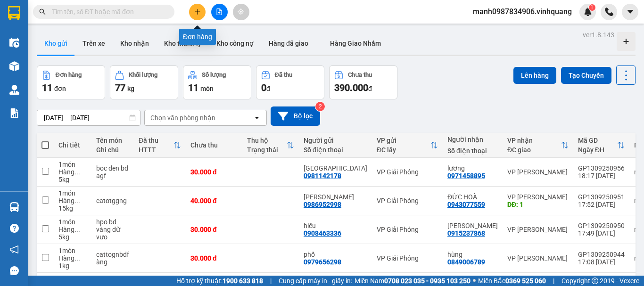
click at [194, 10] on icon "plus" at bounding box center [197, 11] width 7 height 7
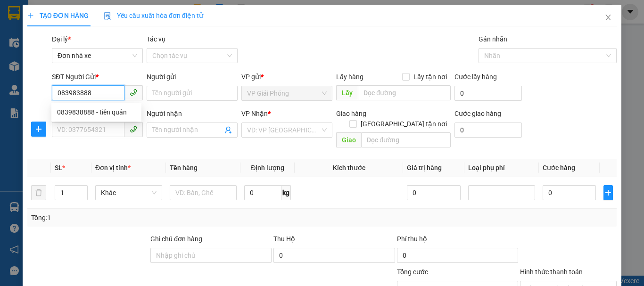
type input "0839838888"
click at [94, 111] on div "0839838888 - tiến quân" at bounding box center [96, 112] width 79 height 10
type input "tiến quân"
type input "0903280573"
type input "huy"
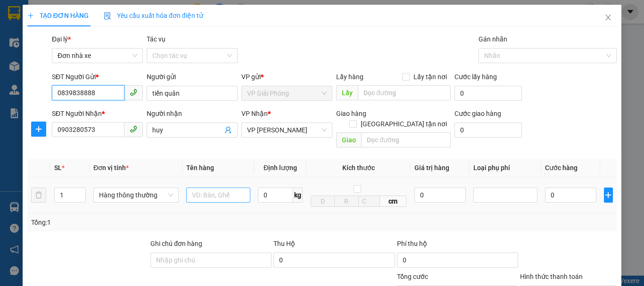
type input "0839838888"
drag, startPoint x: 213, startPoint y: 187, endPoint x: 214, endPoint y: 181, distance: 5.8
click at [213, 188] on input "text" at bounding box center [218, 195] width 64 height 15
type input "boc xãnh bf agf"
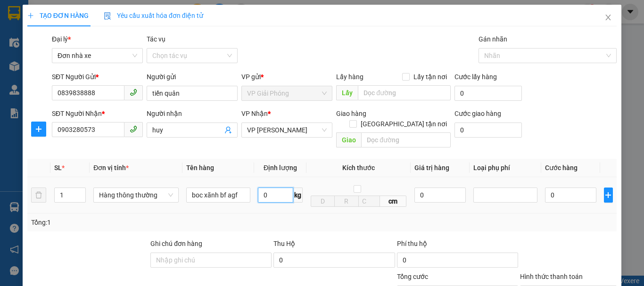
click at [269, 188] on input "0" at bounding box center [275, 195] width 35 height 15
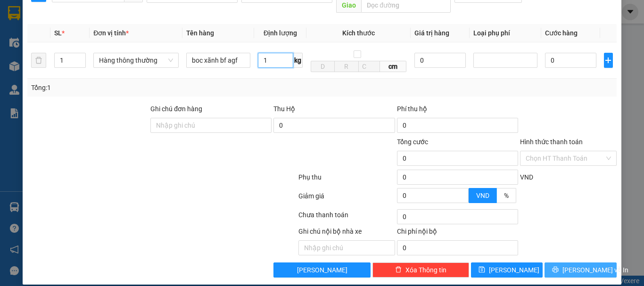
type input "1"
click at [569, 265] on span "[PERSON_NAME] và In" at bounding box center [595, 270] width 66 height 10
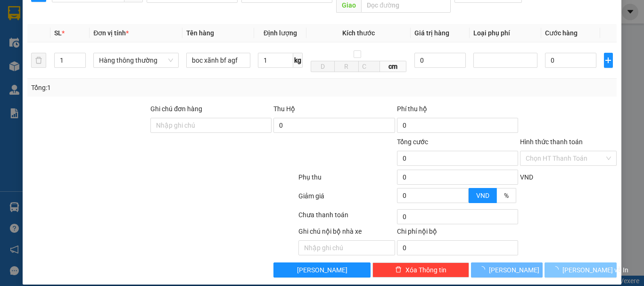
click at [569, 265] on span "[PERSON_NAME] và In" at bounding box center [595, 270] width 66 height 10
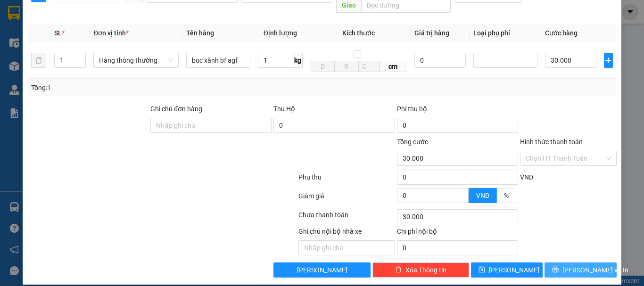
type input "30.000"
click at [581, 265] on span "[PERSON_NAME] và In" at bounding box center [595, 270] width 66 height 10
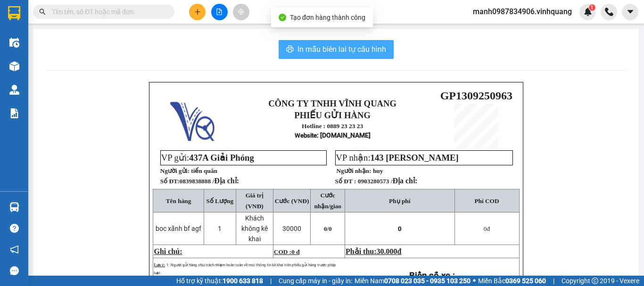
click at [323, 51] on span "In mẫu biên lai tự cấu hình" at bounding box center [341, 49] width 89 height 12
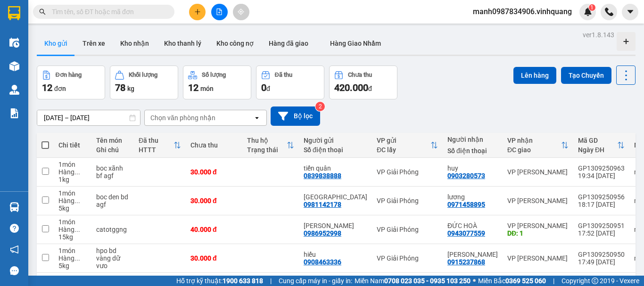
click at [104, 15] on input "text" at bounding box center [107, 12] width 111 height 10
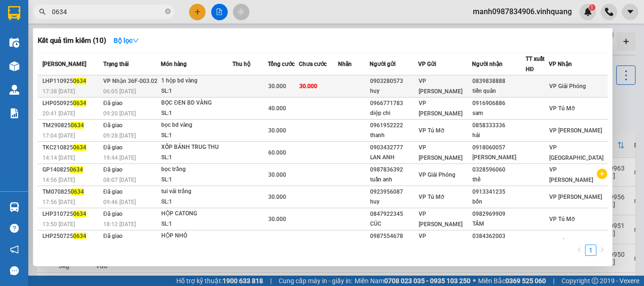
type input "0634"
click at [188, 77] on div "1 hộp bd vàng" at bounding box center [196, 81] width 71 height 10
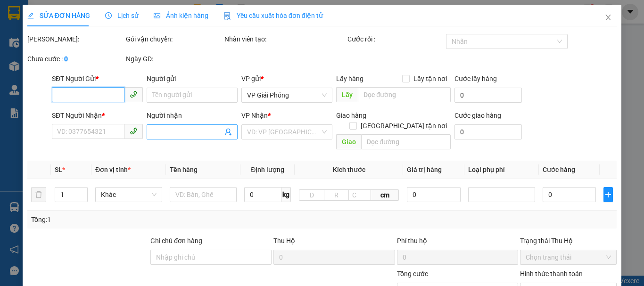
type input "0903280573"
type input "huy"
type input "0839838888"
type input "tiến quân"
type input "30.000"
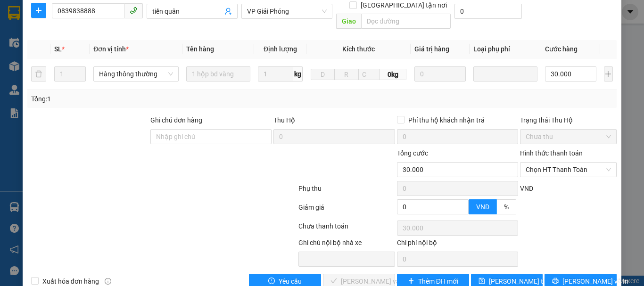
scroll to position [152, 0]
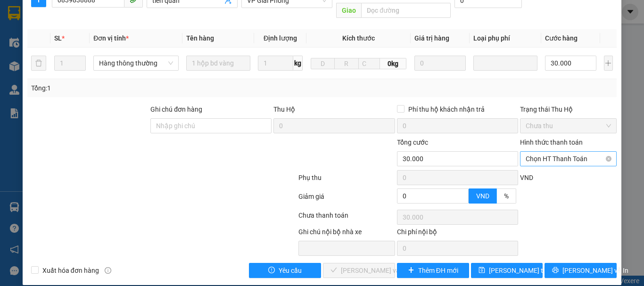
click at [563, 152] on span "Chọn HT Thanh Toán" at bounding box center [568, 159] width 85 height 14
click at [543, 165] on div "Tại văn phòng" at bounding box center [562, 167] width 84 height 10
type input "0"
drag, startPoint x: 357, startPoint y: 258, endPoint x: 644, endPoint y: 215, distance: 289.4
click at [356, 265] on span "[PERSON_NAME] và Giao hàng" at bounding box center [386, 270] width 91 height 10
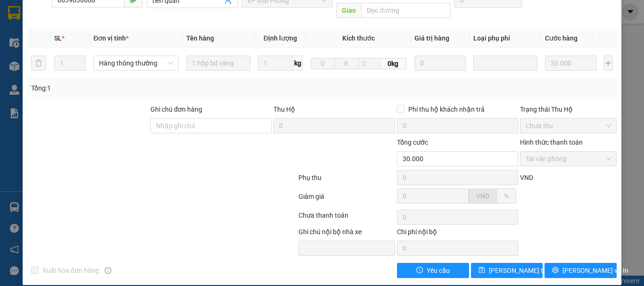
scroll to position [0, 0]
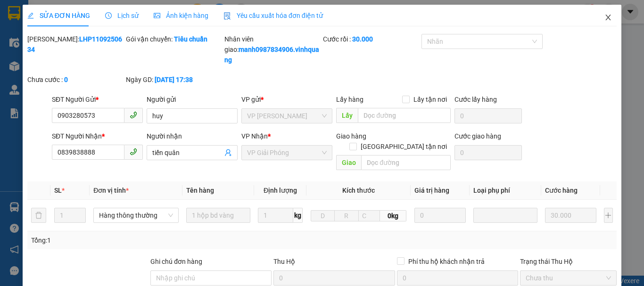
click at [604, 17] on icon "close" at bounding box center [608, 18] width 8 height 8
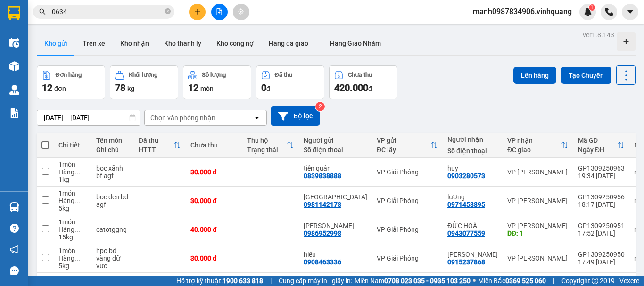
drag, startPoint x: 33, startPoint y: 12, endPoint x: 7, endPoint y: 45, distance: 42.9
click at [5, 24] on section "Kết quả tìm kiếm ( 10 ) Bộ lọc Mã ĐH Trạng thái Món hàng Thu hộ Tổng cước Chưa …" at bounding box center [322, 143] width 644 height 286
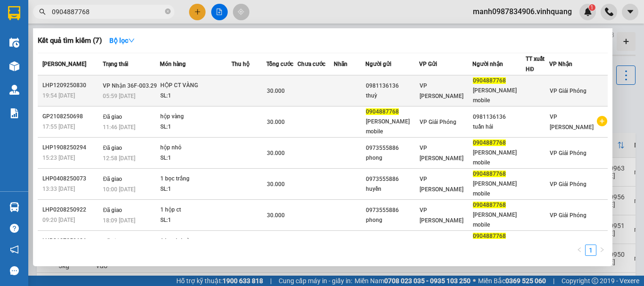
type input "0904887768"
click at [197, 83] on div "HỘP CT VÀNG" at bounding box center [195, 86] width 71 height 10
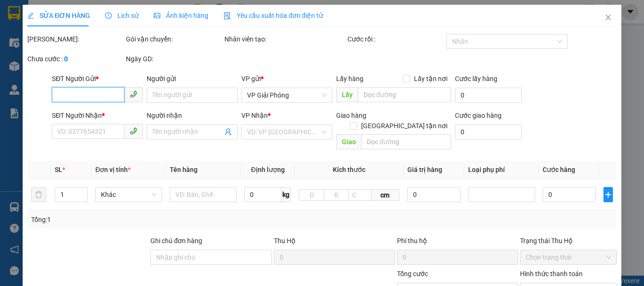
type input "0981136136"
type input "thuỳ"
type input "0904887768"
type input "[PERSON_NAME] mobile"
type input "30.000"
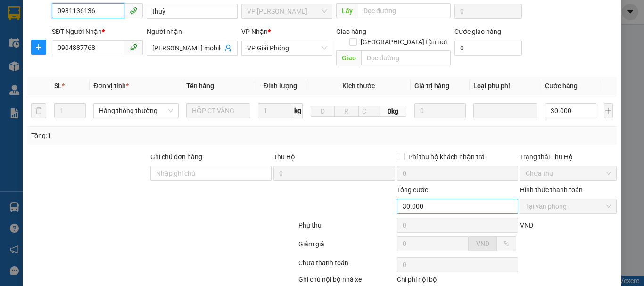
scroll to position [142, 0]
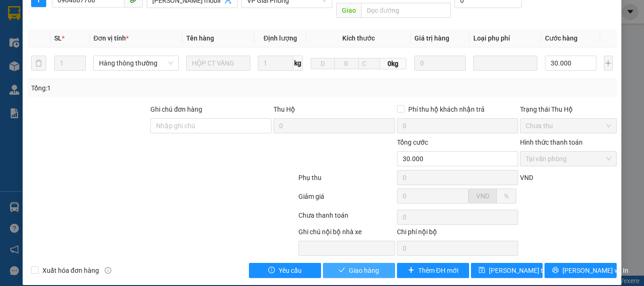
click at [356, 265] on span "Giao hàng" at bounding box center [364, 270] width 30 height 10
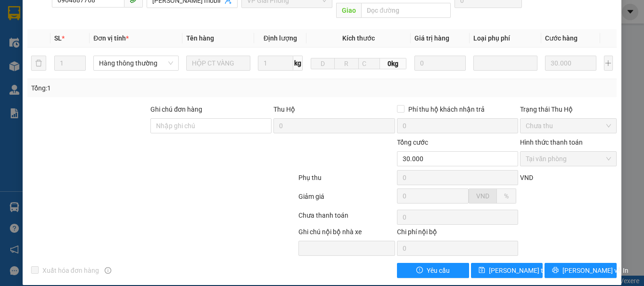
scroll to position [0, 0]
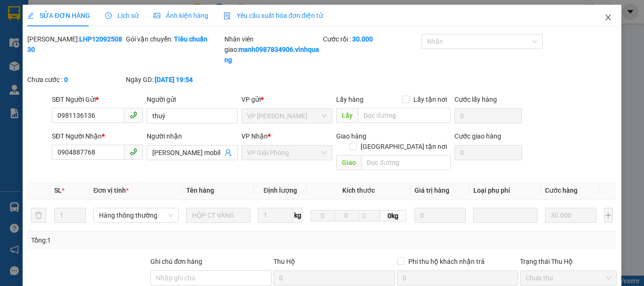
click at [604, 16] on icon "close" at bounding box center [608, 18] width 8 height 8
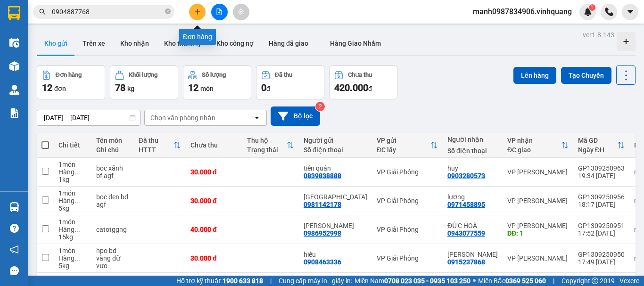
click at [194, 12] on icon "plus" at bounding box center [197, 11] width 7 height 7
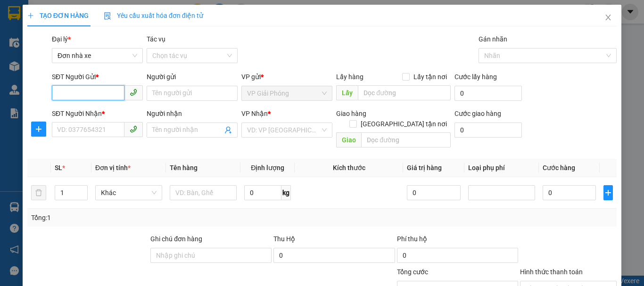
click at [76, 95] on input "SĐT Người Gửi *" at bounding box center [88, 92] width 73 height 15
type input "0378739320"
click at [76, 112] on div "0378739320 - huyền" at bounding box center [96, 112] width 79 height 10
type input "huyền"
type input "0904220009"
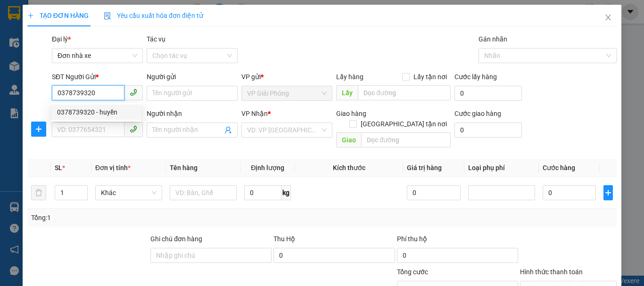
type input "TOÀN GIANG"
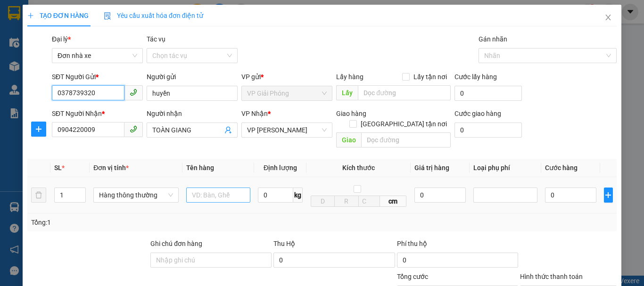
type input "0378739320"
click at [207, 188] on input "text" at bounding box center [218, 195] width 64 height 15
type input "cattong"
click at [275, 188] on input "0" at bounding box center [275, 195] width 35 height 15
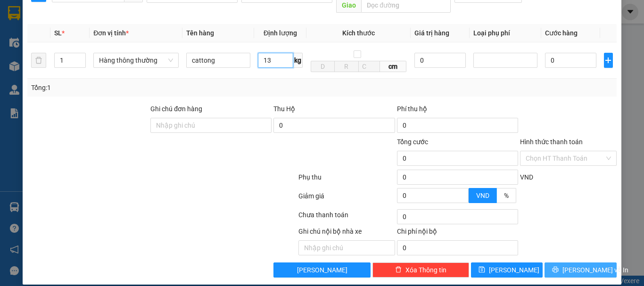
type input "13"
click at [571, 265] on span "[PERSON_NAME] và In" at bounding box center [595, 270] width 66 height 10
type input "40.000"
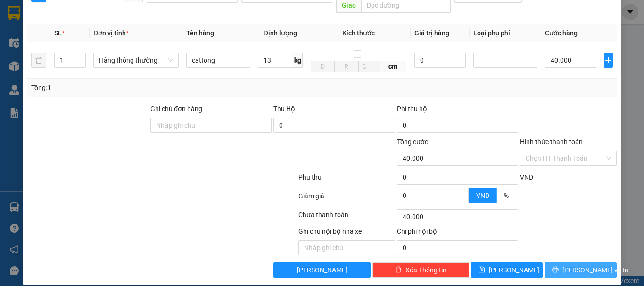
type input "40.000"
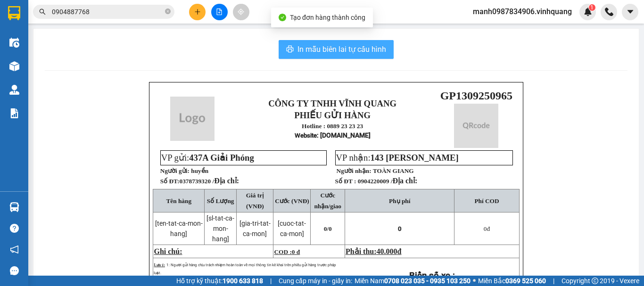
click at [337, 48] on span "In mẫu biên lai tự cấu hình" at bounding box center [341, 49] width 89 height 12
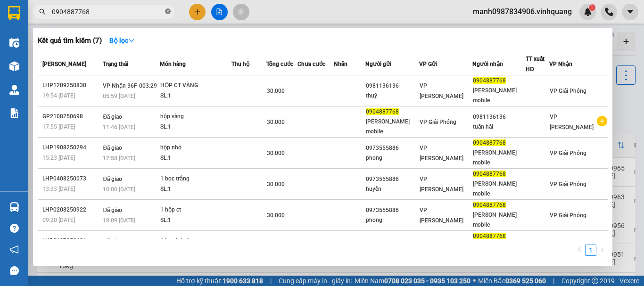
click at [170, 13] on icon "close-circle" at bounding box center [168, 11] width 6 height 6
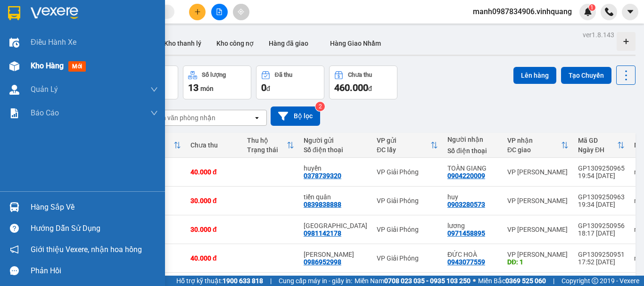
click at [10, 68] on img at bounding box center [14, 66] width 10 height 10
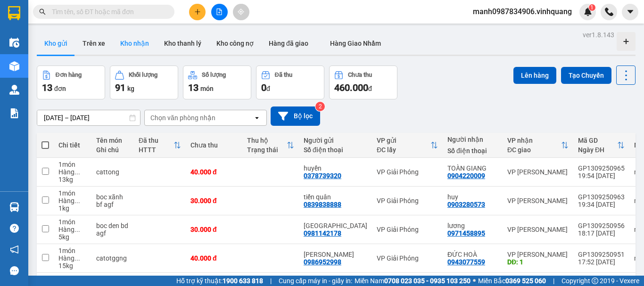
click at [132, 45] on button "Kho nhận" at bounding box center [135, 43] width 44 height 23
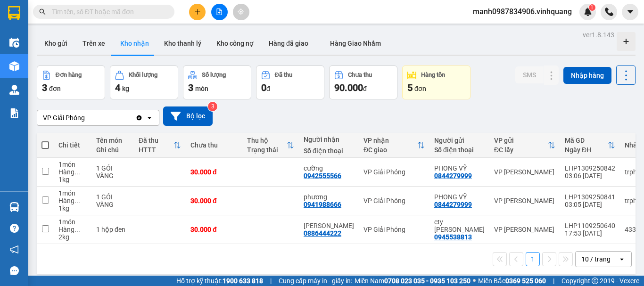
click at [417, 83] on div "5 đơn" at bounding box center [436, 87] width 58 height 13
click at [94, 44] on button "Trên xe" at bounding box center [94, 43] width 38 height 23
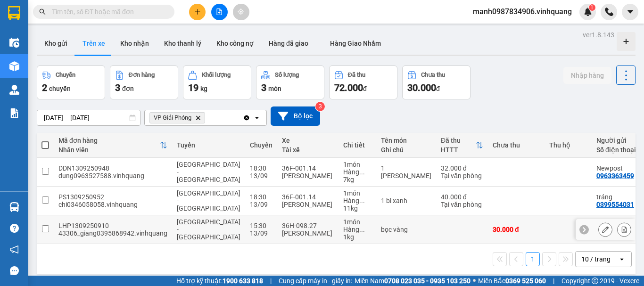
click at [45, 230] on input "checkbox" at bounding box center [45, 228] width 7 height 7
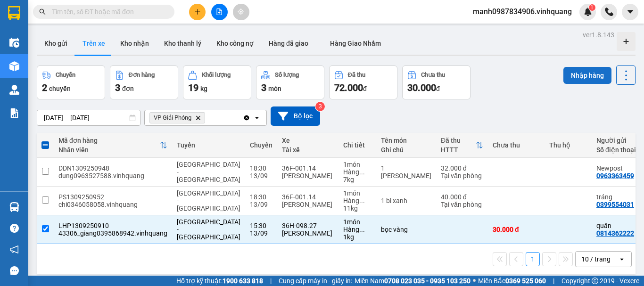
click at [579, 75] on button "Nhập hàng" at bounding box center [587, 75] width 48 height 17
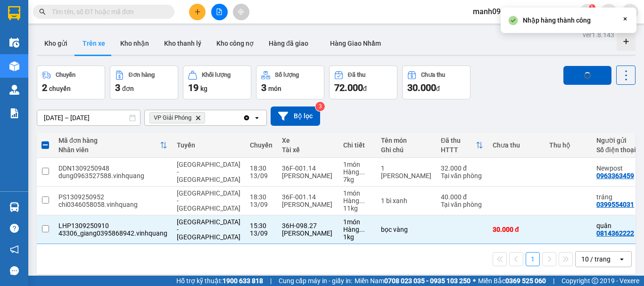
checkbox input "false"
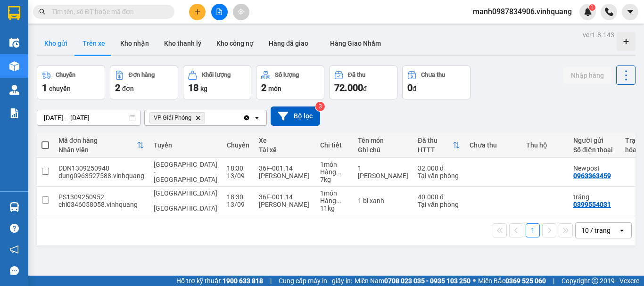
click at [58, 41] on button "Kho gửi" at bounding box center [56, 43] width 38 height 23
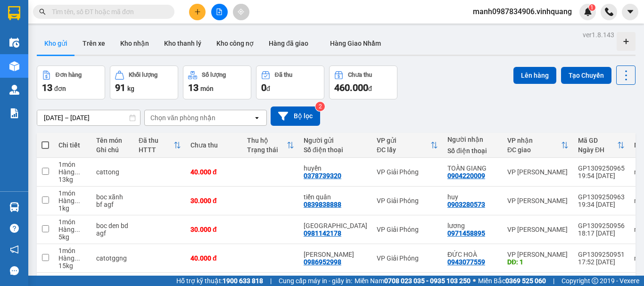
click at [46, 145] on span at bounding box center [45, 145] width 8 height 8
click at [45, 140] on input "checkbox" at bounding box center [45, 140] width 0 height 0
checkbox input "true"
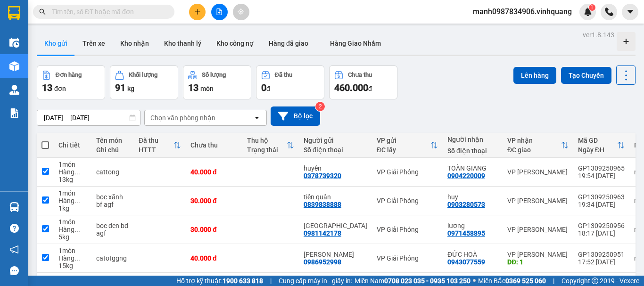
checkbox input "true"
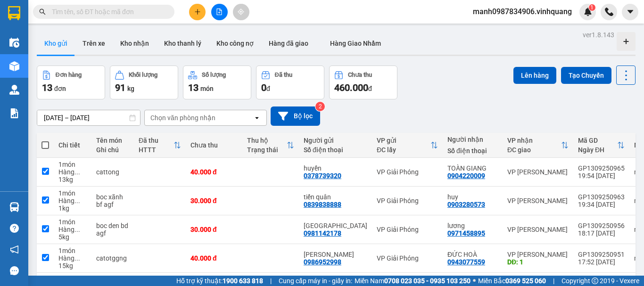
checkbox input "true"
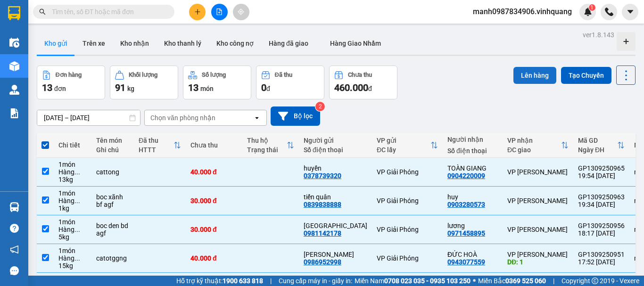
click at [535, 74] on button "Lên hàng" at bounding box center [534, 75] width 43 height 17
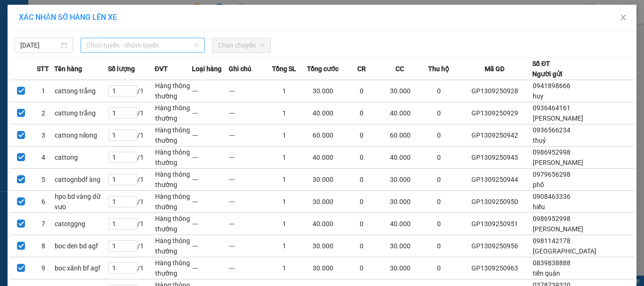
click at [124, 45] on span "Chọn tuyến - nhóm tuyến" at bounding box center [142, 45] width 113 height 14
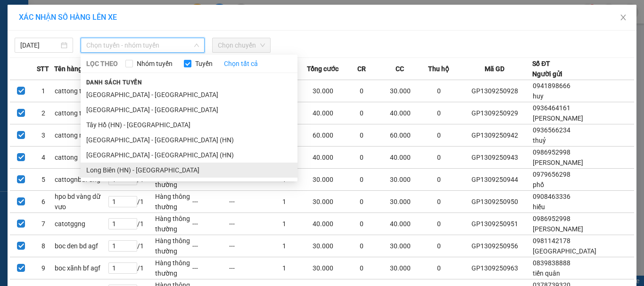
click at [103, 170] on li "Long Biên (HN) - [GEOGRAPHIC_DATA]" at bounding box center [189, 170] width 217 height 15
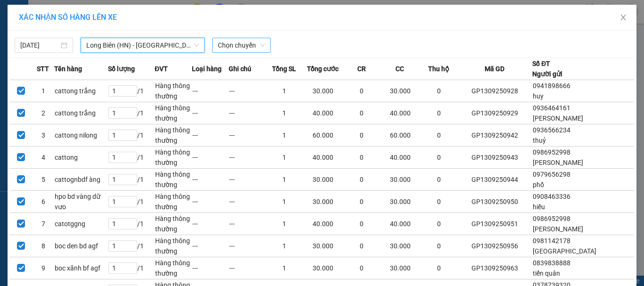
click at [227, 42] on span "Chọn chuyến" at bounding box center [241, 45] width 47 height 14
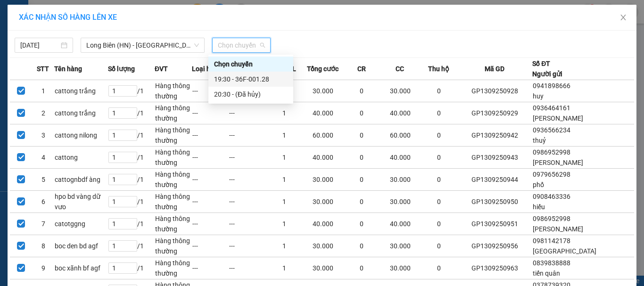
click at [257, 79] on div "19:30 - 36F-001.28" at bounding box center [251, 79] width 74 height 10
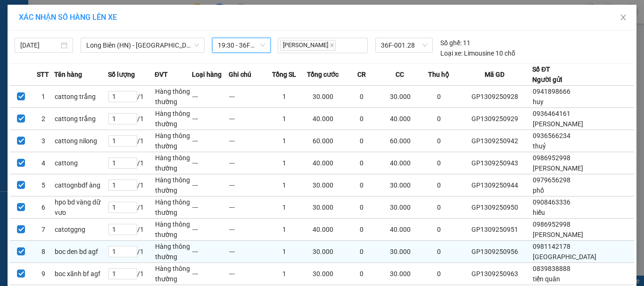
scroll to position [85, 0]
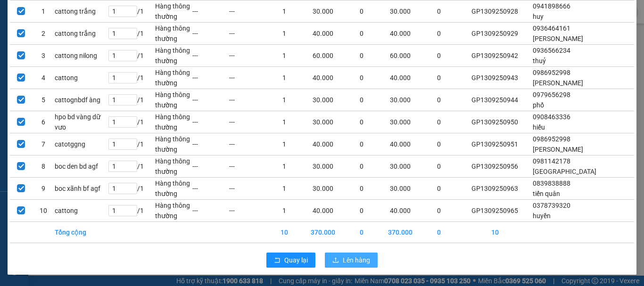
click at [345, 261] on span "Lên hàng" at bounding box center [356, 260] width 27 height 10
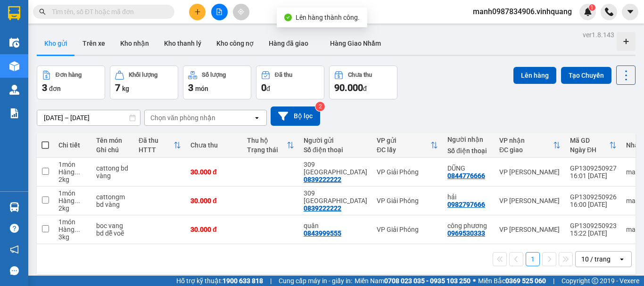
click at [45, 143] on span at bounding box center [45, 145] width 8 height 8
click at [45, 140] on input "checkbox" at bounding box center [45, 140] width 0 height 0
checkbox input "true"
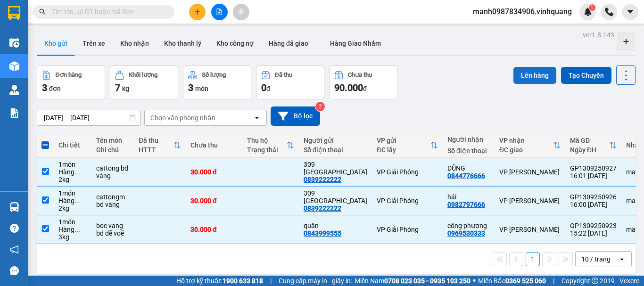
click at [523, 71] on button "Lên hàng" at bounding box center [534, 75] width 43 height 17
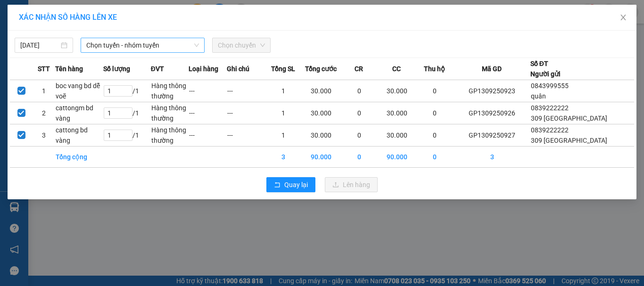
click at [126, 47] on span "Chọn tuyến - nhóm tuyến" at bounding box center [142, 45] width 113 height 14
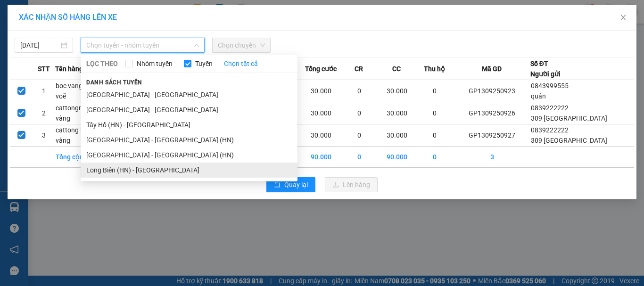
drag, startPoint x: 98, startPoint y: 168, endPoint x: 116, endPoint y: 144, distance: 30.6
click at [99, 168] on li "Long Biên (HN) - [GEOGRAPHIC_DATA]" at bounding box center [189, 170] width 217 height 15
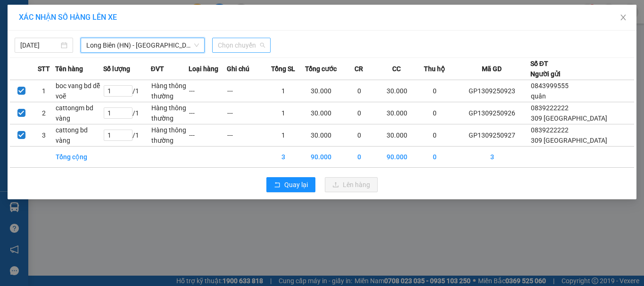
drag, startPoint x: 239, startPoint y: 40, endPoint x: 244, endPoint y: 48, distance: 9.8
click at [239, 40] on span "Chọn chuyến" at bounding box center [241, 45] width 47 height 14
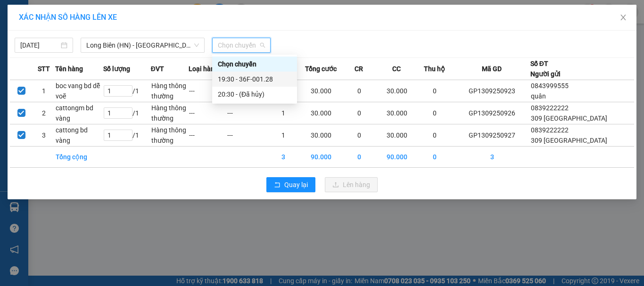
click at [251, 81] on div "19:30 - 36F-001.28" at bounding box center [255, 79] width 74 height 10
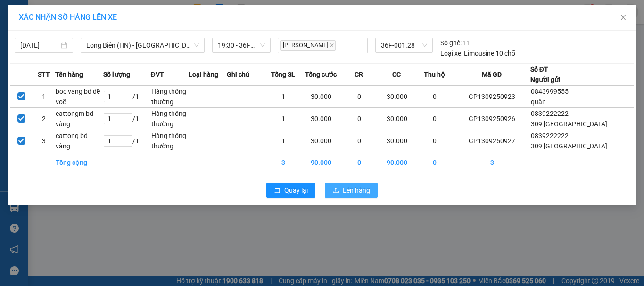
click at [353, 186] on span "Lên hàng" at bounding box center [356, 190] width 27 height 10
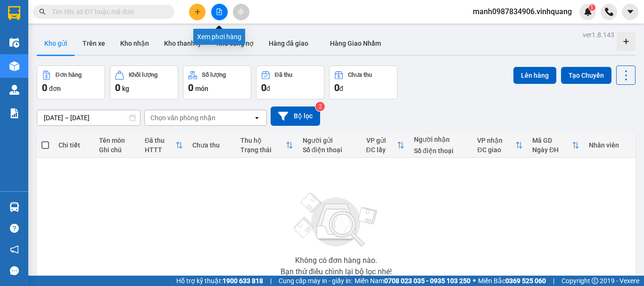
click at [222, 13] on button at bounding box center [219, 12] width 17 height 17
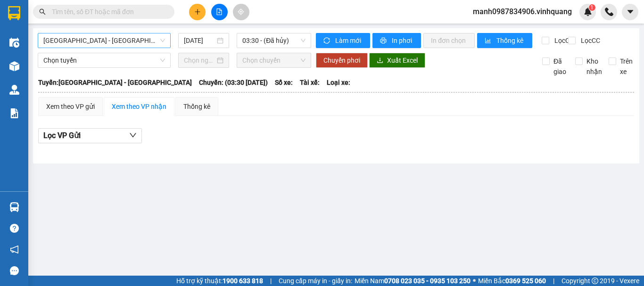
click at [91, 41] on span "[GEOGRAPHIC_DATA] - [GEOGRAPHIC_DATA]" at bounding box center [104, 40] width 122 height 14
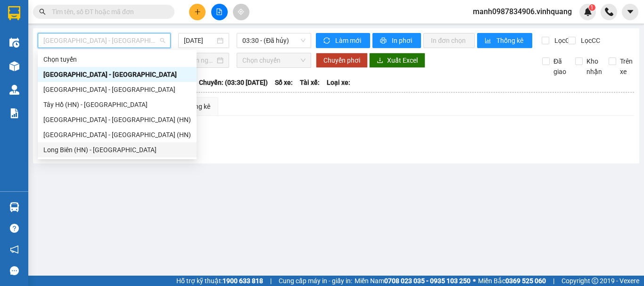
click at [58, 150] on div "Long Biên (HN) - [GEOGRAPHIC_DATA]" at bounding box center [117, 150] width 148 height 10
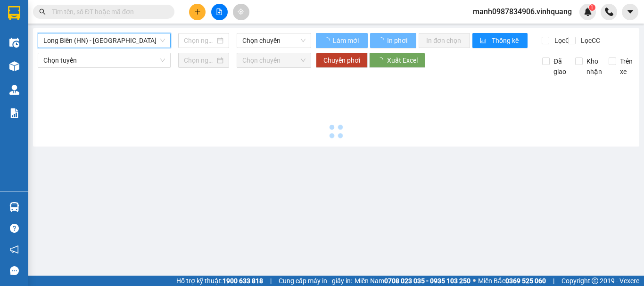
type input "[DATE]"
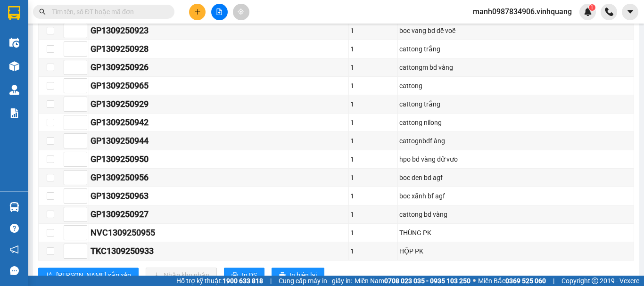
scroll to position [292, 0]
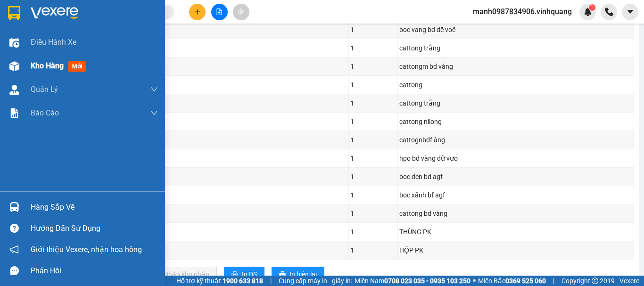
click at [19, 68] on div at bounding box center [14, 66] width 17 height 17
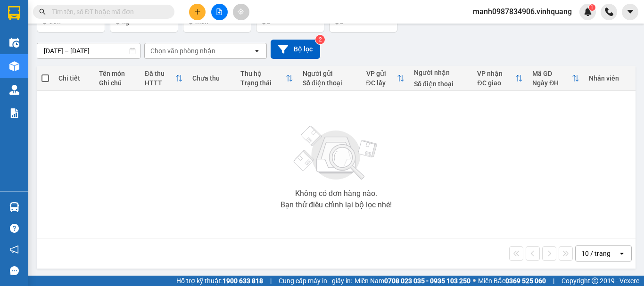
scroll to position [68, 0]
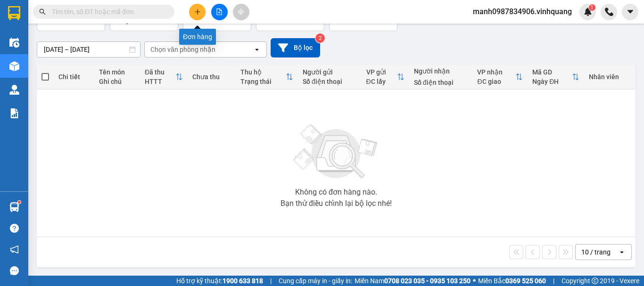
click at [198, 11] on icon "plus" at bounding box center [197, 11] width 0 height 5
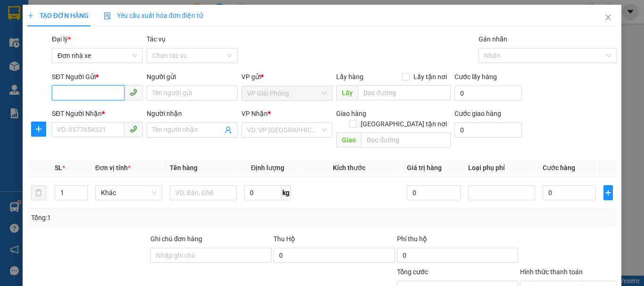
click at [69, 93] on input "SĐT Người Gửi *" at bounding box center [88, 92] width 73 height 15
type input "0385813488"
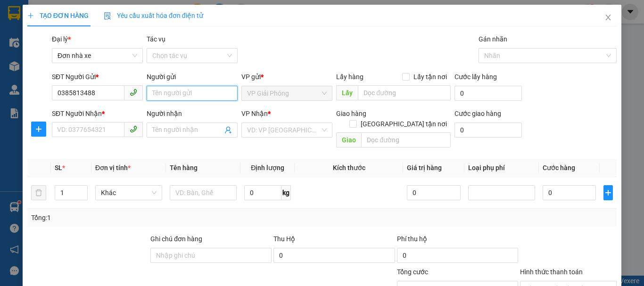
click at [178, 90] on input "Người gửi" at bounding box center [192, 93] width 91 height 15
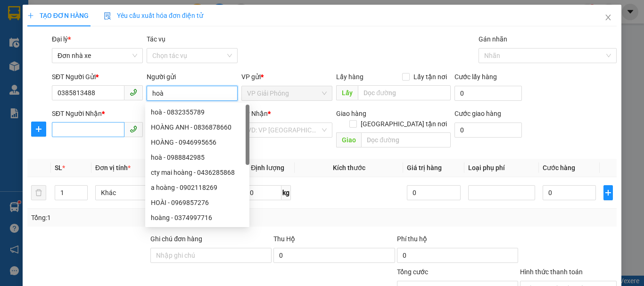
type input "hoà"
click at [72, 127] on input "SĐT Người Nhận *" at bounding box center [88, 129] width 73 height 15
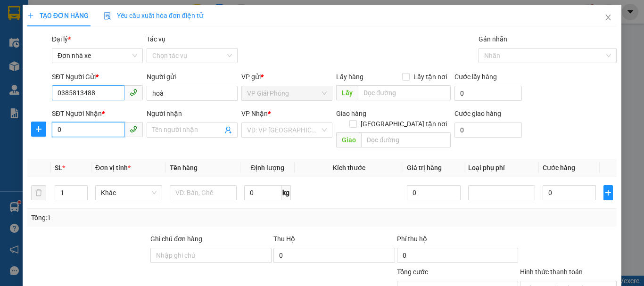
type input "0"
drag, startPoint x: 106, startPoint y: 92, endPoint x: 45, endPoint y: 99, distance: 60.7
click at [36, 99] on div "SĐT Người Gửi * 0385813488 0385813488 Người gửi hoà VP gửi * VP Giải Phóng Lấy …" at bounding box center [321, 88] width 591 height 33
drag, startPoint x: 66, startPoint y: 131, endPoint x: 36, endPoint y: 139, distance: 30.6
click at [43, 136] on div "SĐT Người Nhận * 0 0 Người nhận Tên người nhận VP Nhận * VD: VP Sài Gòn Giao hà…" at bounding box center [321, 129] width 591 height 43
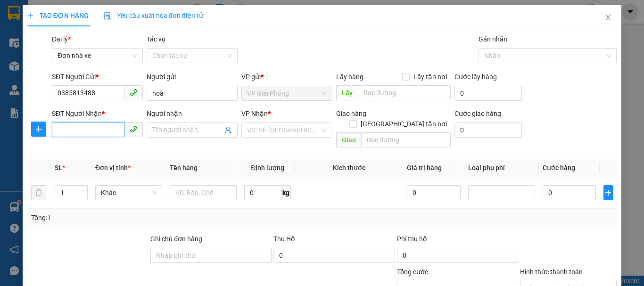
paste input "0385813488"
type input "0385813488"
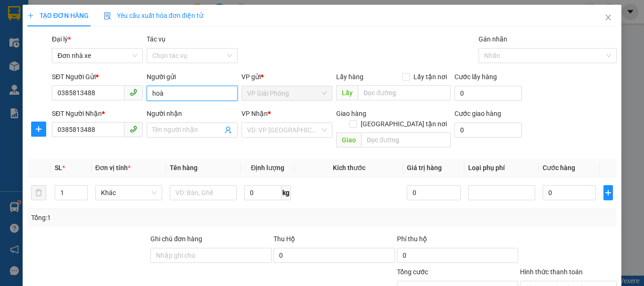
drag, startPoint x: 175, startPoint y: 97, endPoint x: 125, endPoint y: 99, distance: 50.0
click at [129, 99] on div "SĐT Người Gửi * 0385813488 Người gửi hoà hoà VP gửi * VP Giải Phóng Lấy hàng Lấ…" at bounding box center [334, 88] width 569 height 33
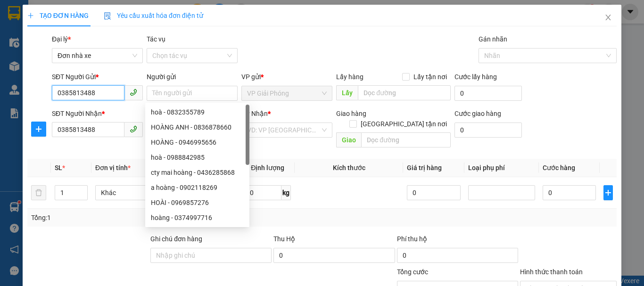
drag, startPoint x: 98, startPoint y: 98, endPoint x: 0, endPoint y: 103, distance: 97.7
click at [0, 102] on div "TẠO ĐƠN HÀNG Yêu cầu xuất hóa đơn điện tử Transit Pickup Surcharge Ids Transit …" at bounding box center [322, 143] width 644 height 286
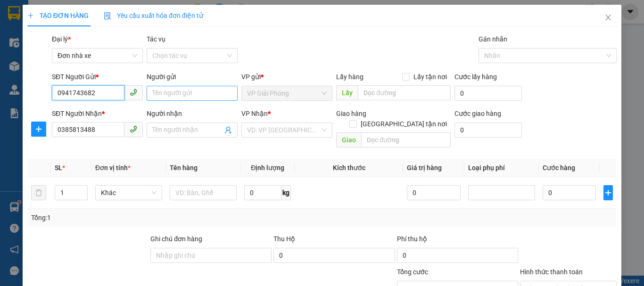
type input "0941743682"
click at [178, 94] on input "Người gửi" at bounding box center [192, 93] width 91 height 15
type input "quanng"
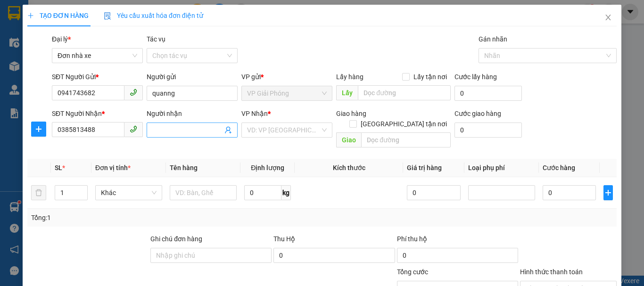
click at [173, 128] on input "Người nhận" at bounding box center [187, 130] width 70 height 10
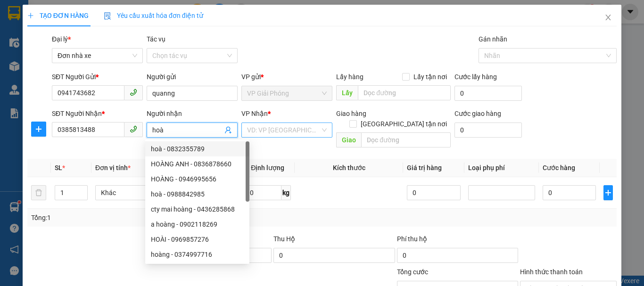
type input "hoà"
drag, startPoint x: 276, startPoint y: 126, endPoint x: 281, endPoint y: 122, distance: 6.3
click at [277, 126] on input "search" at bounding box center [283, 130] width 73 height 14
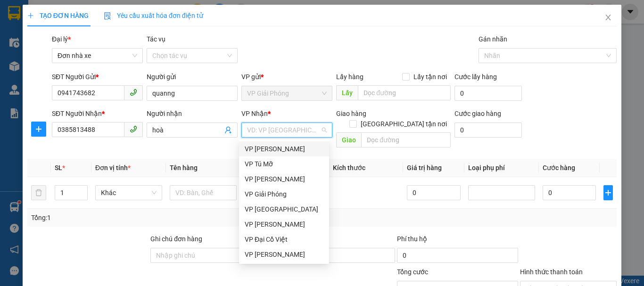
click at [291, 145] on div "VP [PERSON_NAME]" at bounding box center [284, 149] width 79 height 10
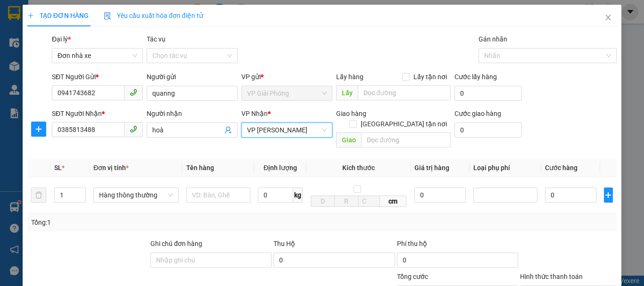
click at [279, 132] on span "VP [PERSON_NAME]" at bounding box center [287, 130] width 80 height 14
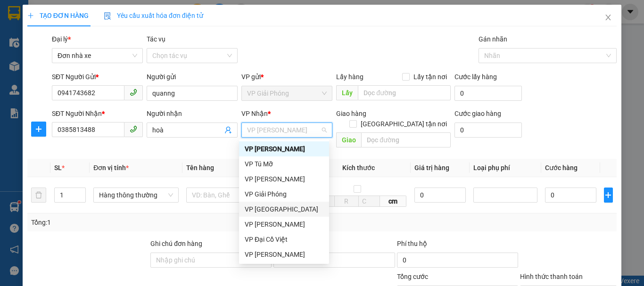
scroll to position [45, 0]
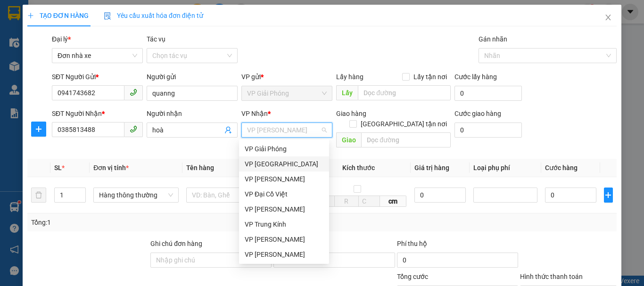
click at [279, 164] on div "VP [GEOGRAPHIC_DATA]" at bounding box center [284, 164] width 79 height 10
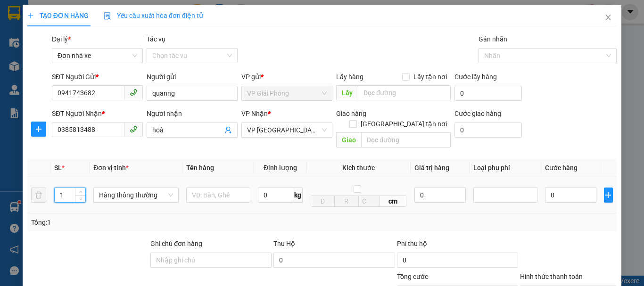
drag, startPoint x: 68, startPoint y: 185, endPoint x: 32, endPoint y: 213, distance: 45.7
click at [52, 196] on td "1" at bounding box center [69, 195] width 39 height 36
type input "2"
click at [214, 188] on input "text" at bounding box center [218, 195] width 64 height 15
type input "cattong"
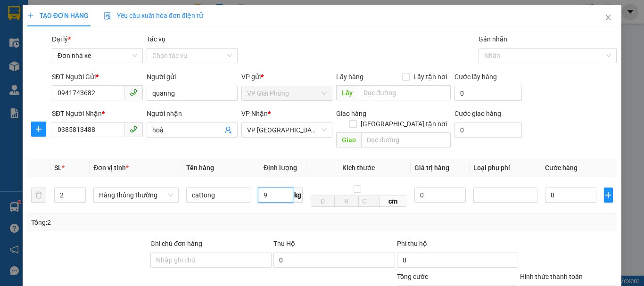
scroll to position [135, 0]
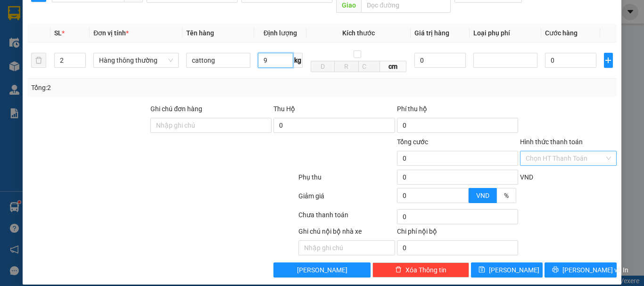
type input "9"
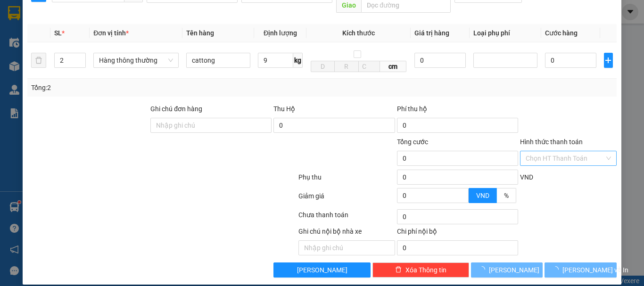
click at [545, 151] on input "Hình thức thanh toán" at bounding box center [565, 158] width 79 height 14
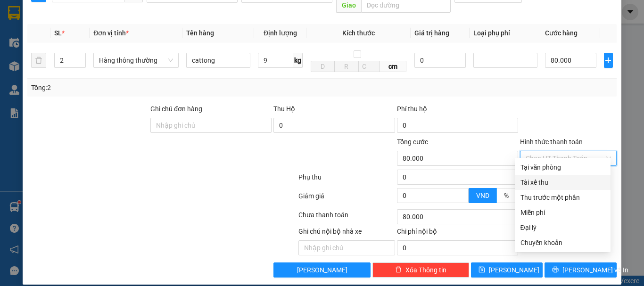
type input "80.000"
click at [552, 167] on div "Tại văn phòng" at bounding box center [562, 167] width 84 height 10
type input "0"
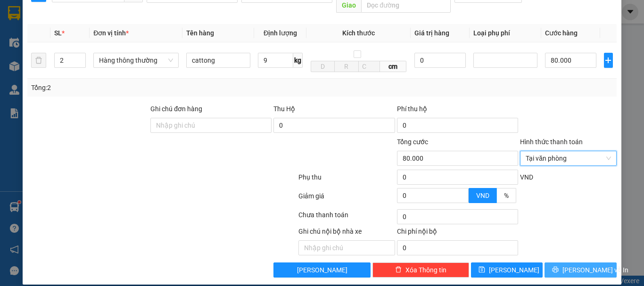
click at [564, 263] on button "[PERSON_NAME] và In" at bounding box center [581, 270] width 72 height 15
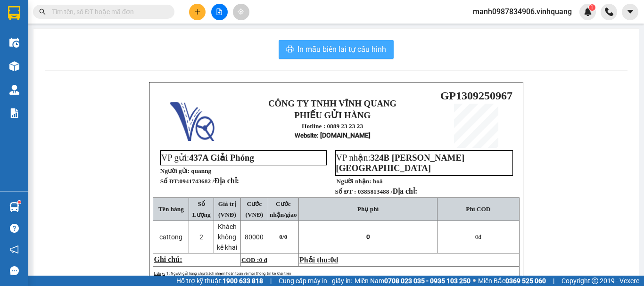
click at [335, 50] on span "In mẫu biên lai tự cấu hình" at bounding box center [341, 49] width 89 height 12
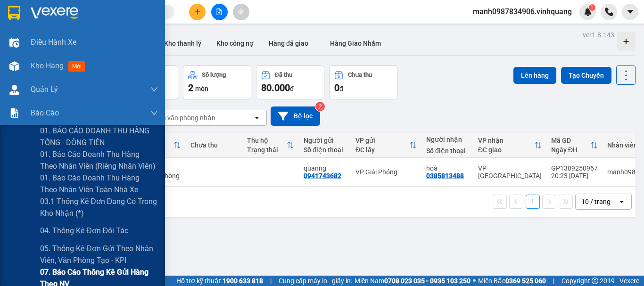
click at [58, 273] on span "07. Báo cáo thống kê gửi hàng theo NV" at bounding box center [99, 278] width 118 height 24
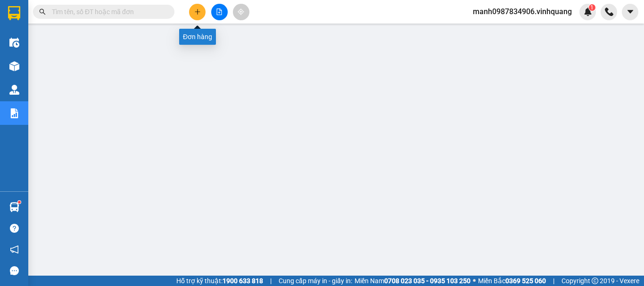
click at [199, 18] on button at bounding box center [197, 12] width 17 height 17
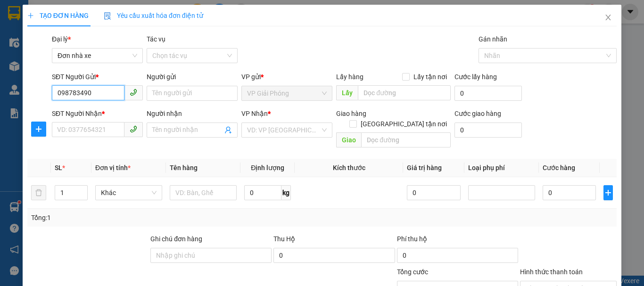
type input "0987834906"
click at [86, 112] on div "0987834906 - TĐ Mạnh" at bounding box center [96, 112] width 79 height 10
type input "TĐ Mạnh"
type input "0889232323"
type input "CTY. [GEOGRAPHIC_DATA]"
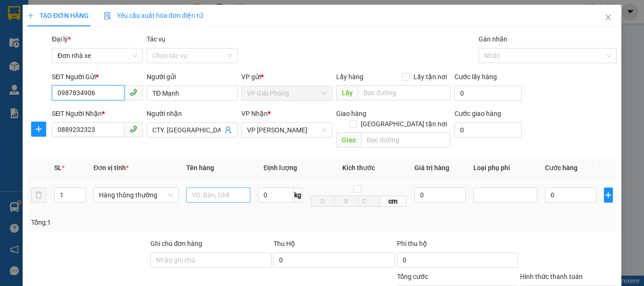
type input "0987834906"
click at [203, 188] on input "text" at bounding box center [218, 195] width 64 height 15
type input "bc vpgp 13\09"
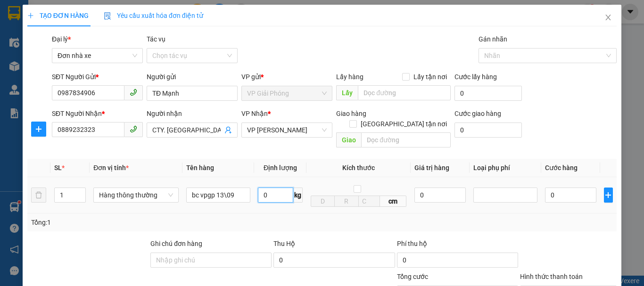
click at [265, 188] on input "0" at bounding box center [275, 195] width 35 height 15
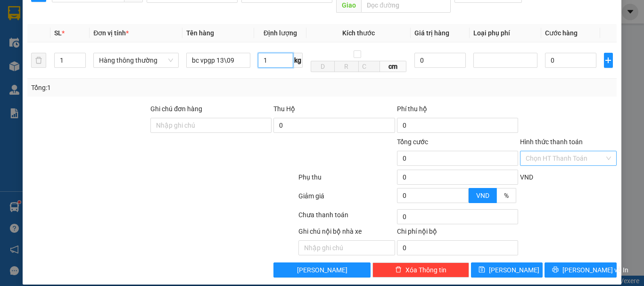
type input "1"
click at [558, 151] on input "Hình thức thanh toán" at bounding box center [565, 158] width 79 height 14
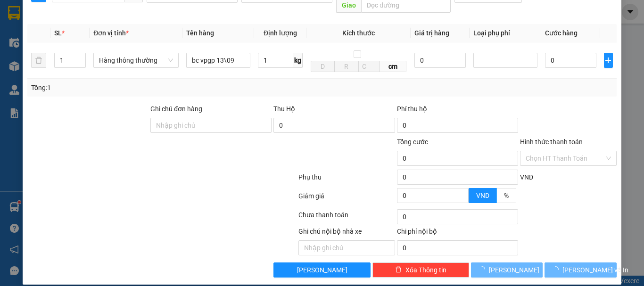
type input "30.000"
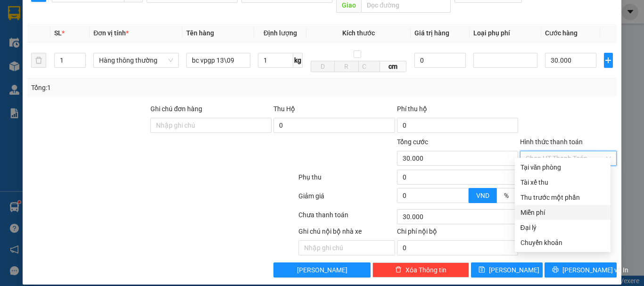
click at [538, 216] on div "Miễn phí" at bounding box center [562, 212] width 84 height 10
type input "0"
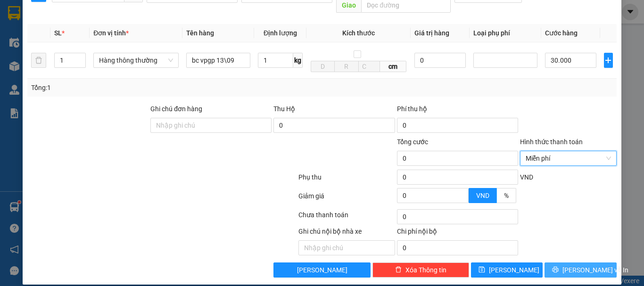
click at [577, 265] on span "[PERSON_NAME] và In" at bounding box center [595, 270] width 66 height 10
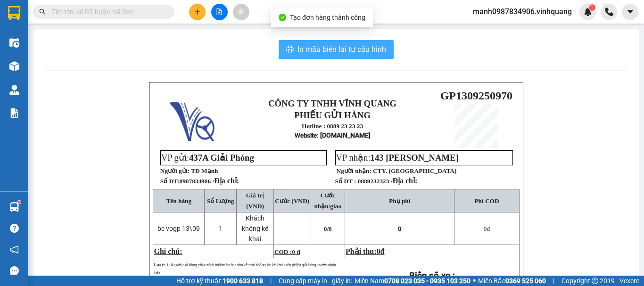
click at [324, 47] on span "In mẫu biên lai tự cấu hình" at bounding box center [341, 49] width 89 height 12
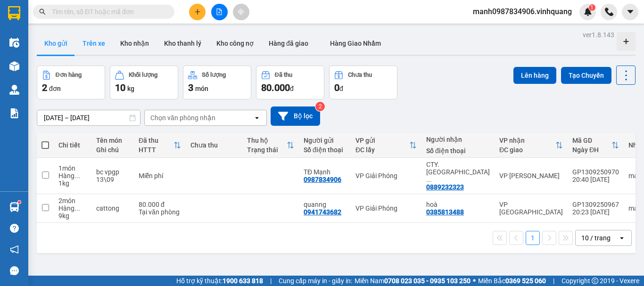
click at [98, 45] on button "Trên xe" at bounding box center [94, 43] width 38 height 23
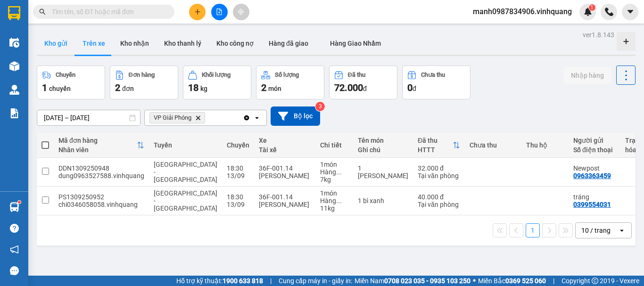
click at [59, 45] on button "Kho gửi" at bounding box center [56, 43] width 38 height 23
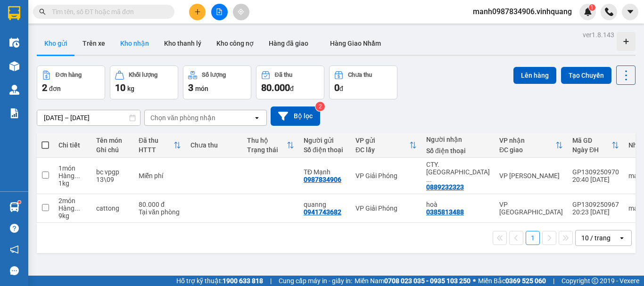
click at [136, 41] on button "Kho nhận" at bounding box center [135, 43] width 44 height 23
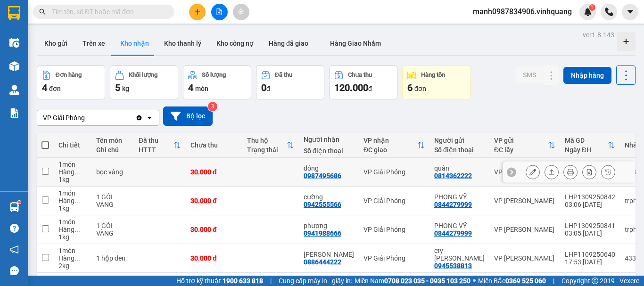
scroll to position [43, 0]
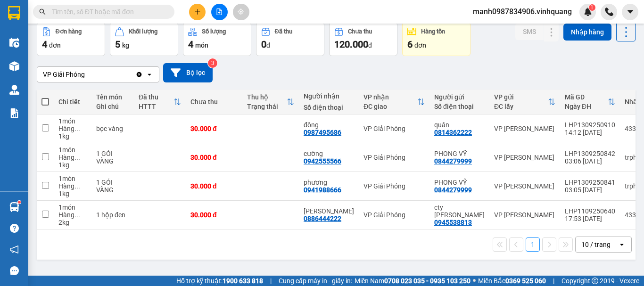
click at [522, 15] on span "manh0987834906.vinhquang" at bounding box center [522, 12] width 114 height 12
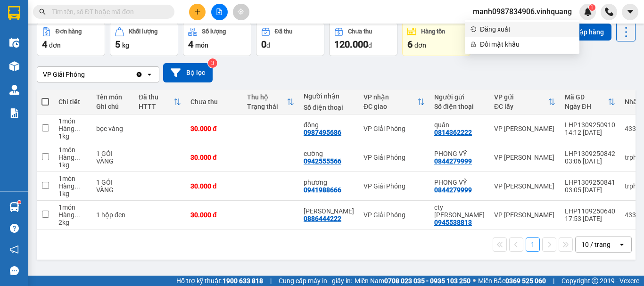
click at [498, 29] on span "Đăng xuất" at bounding box center [527, 29] width 94 height 10
